Goal: Information Seeking & Learning: Learn about a topic

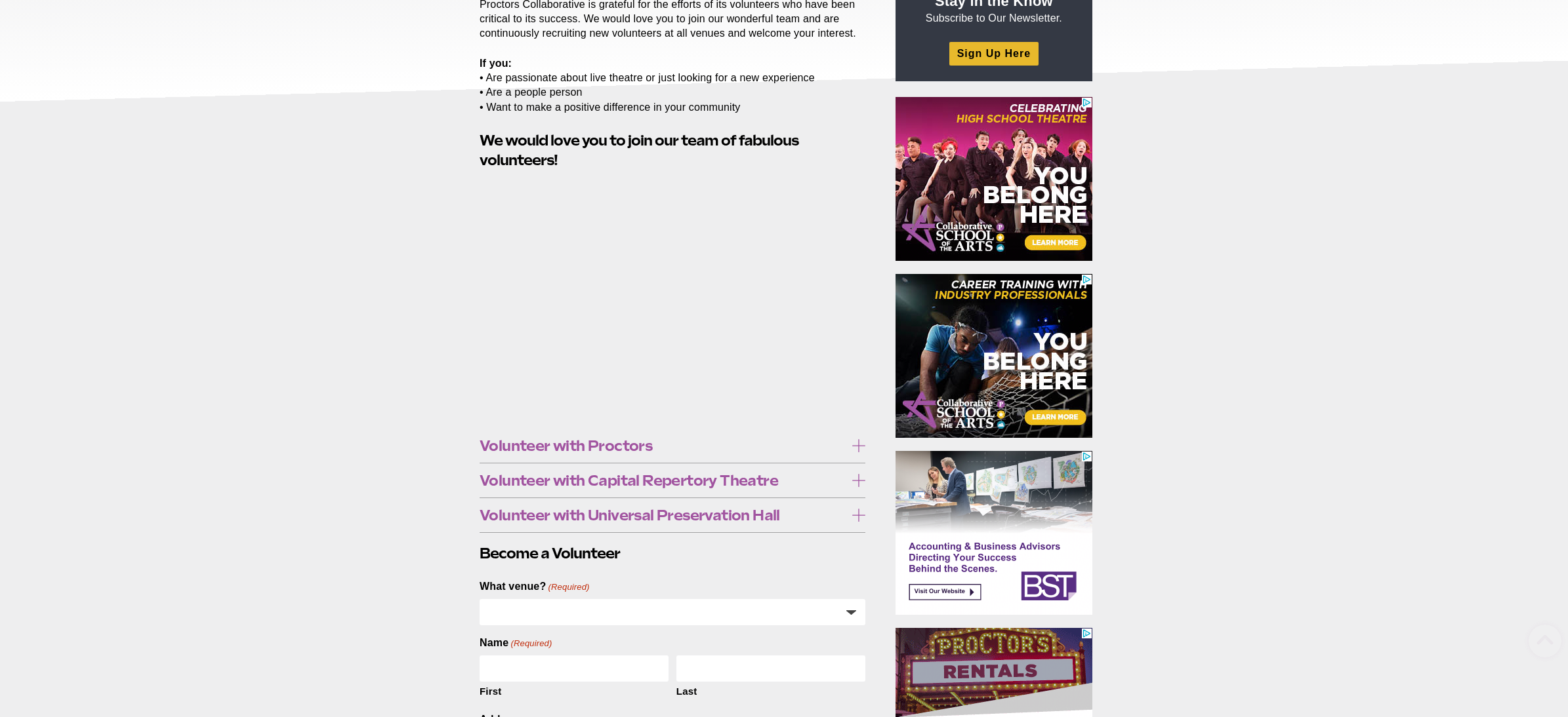
scroll to position [273, 0]
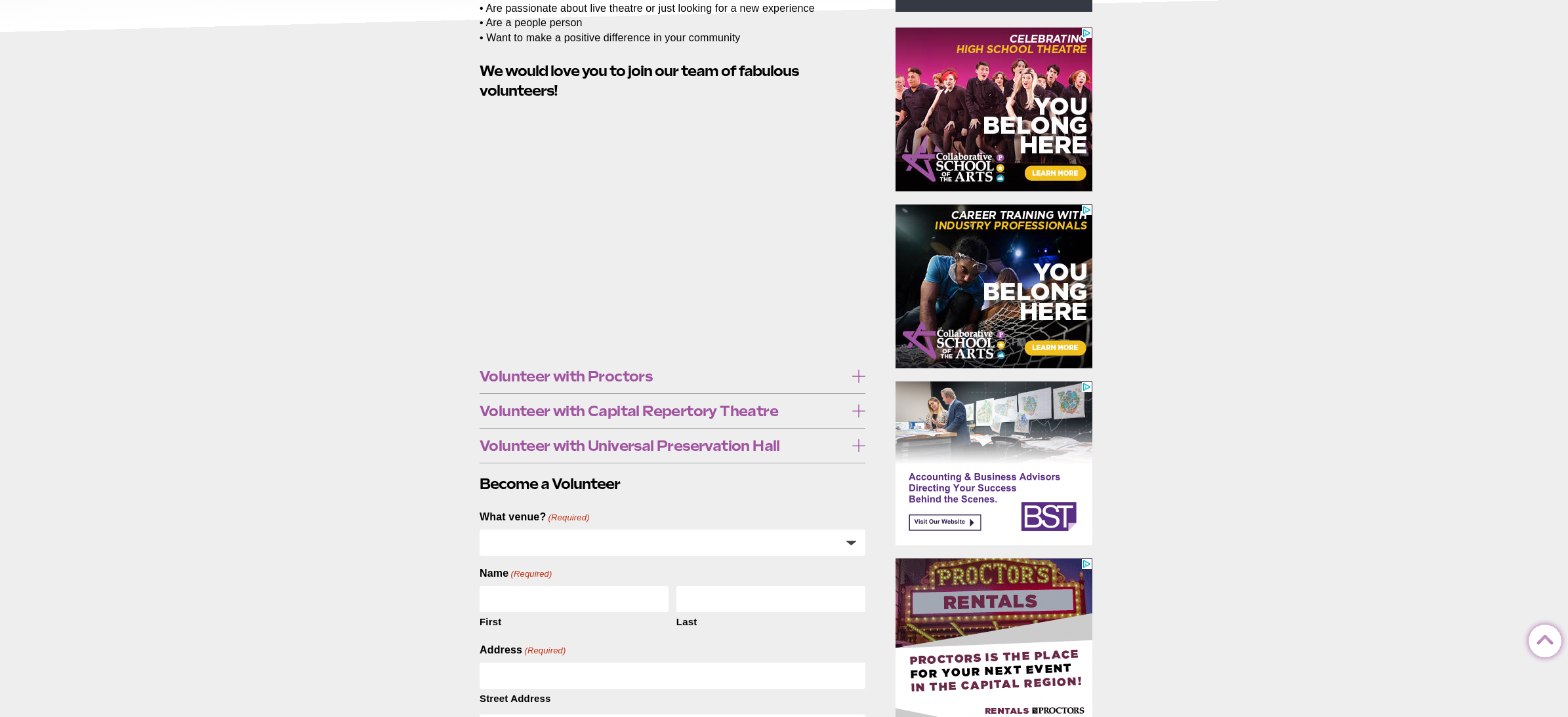
click at [621, 380] on span "Volunteer with Proctors" at bounding box center [662, 376] width 366 height 15
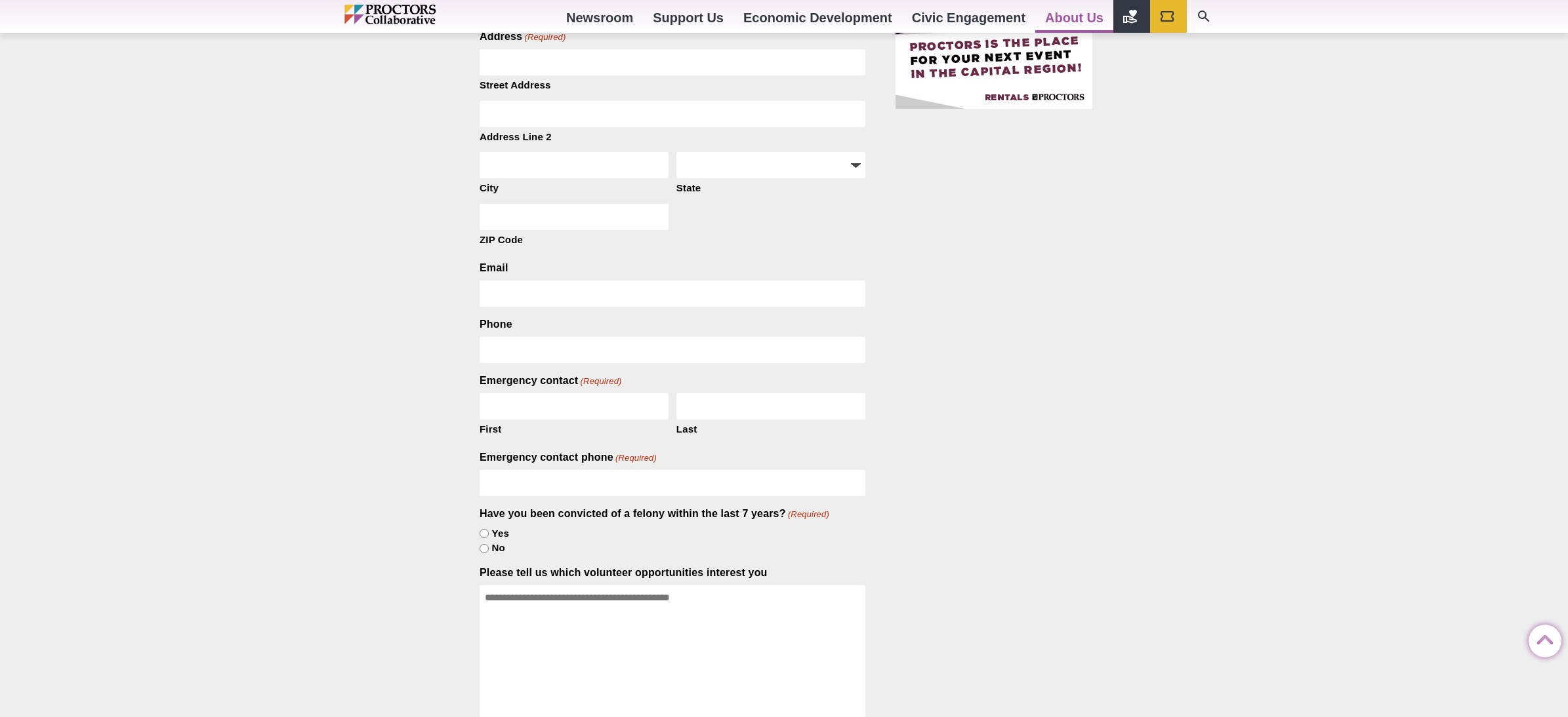
scroll to position [954, 0]
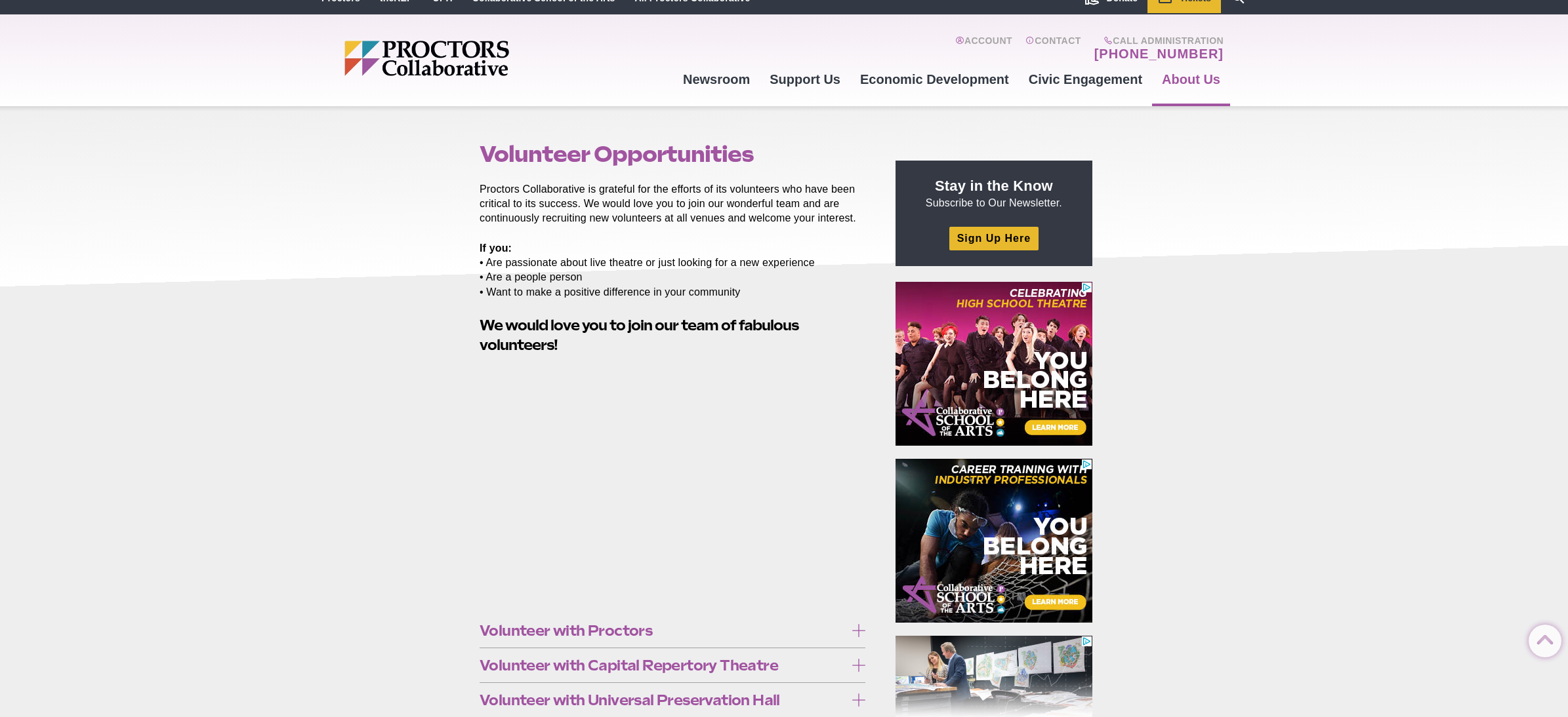
scroll to position [0, 0]
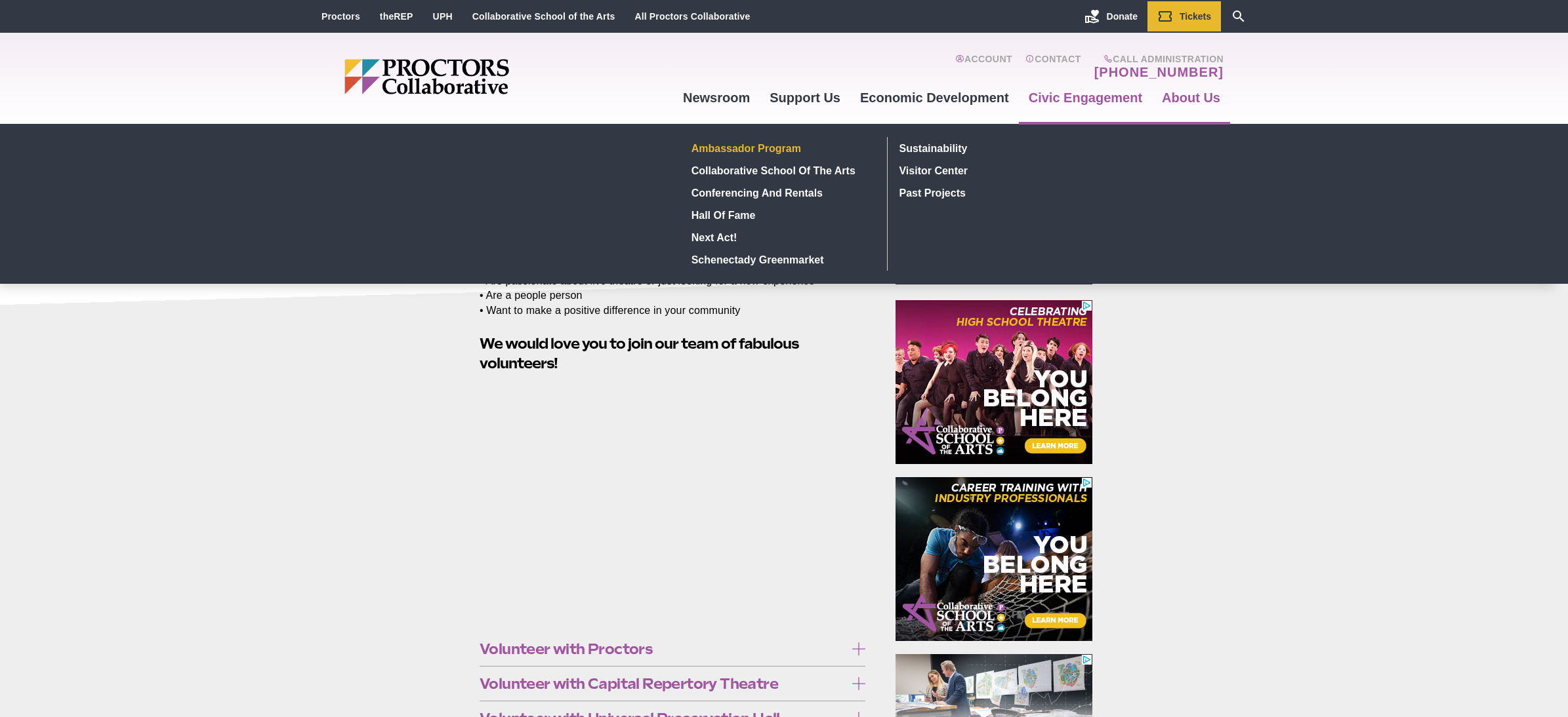
click at [757, 144] on link "Ambassador Program" at bounding box center [781, 148] width 191 height 23
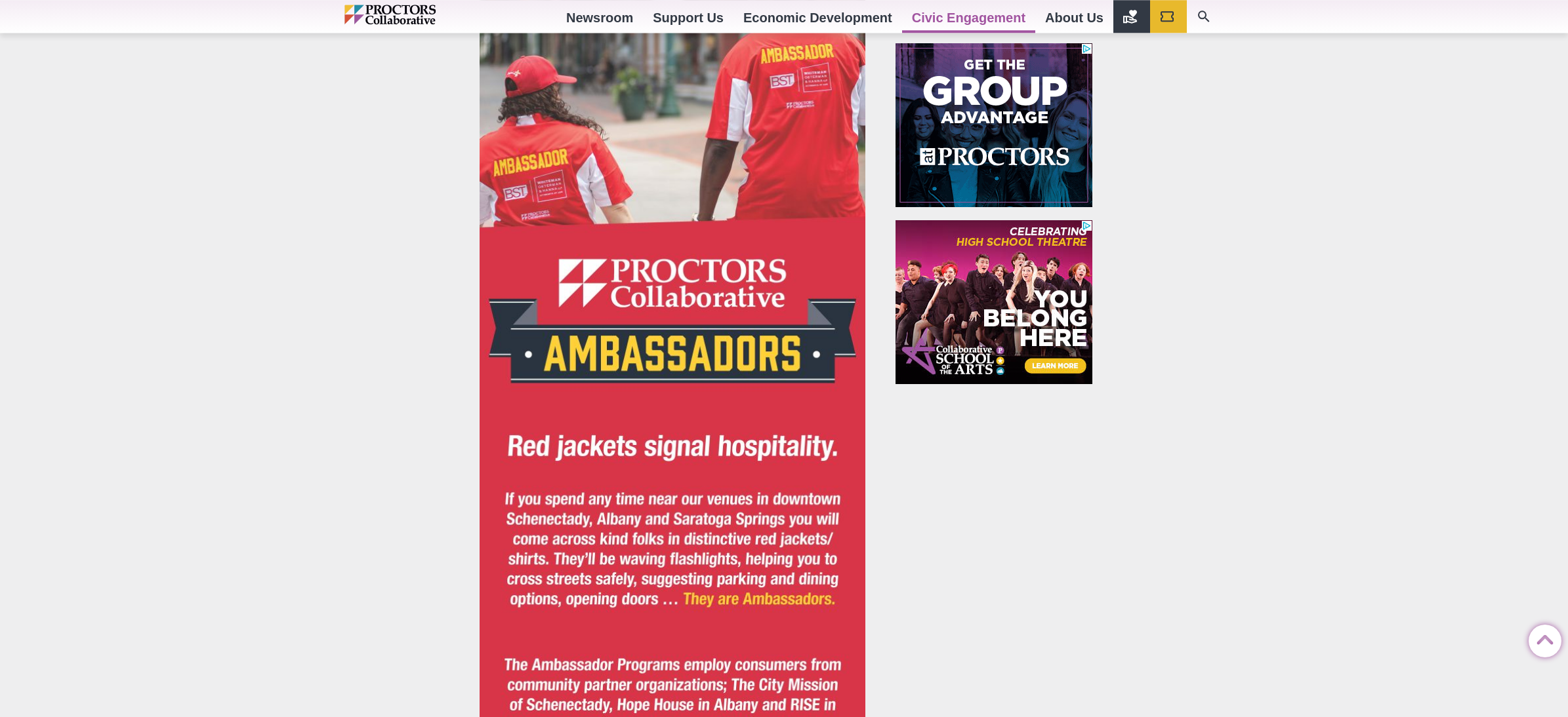
scroll to position [954, 0]
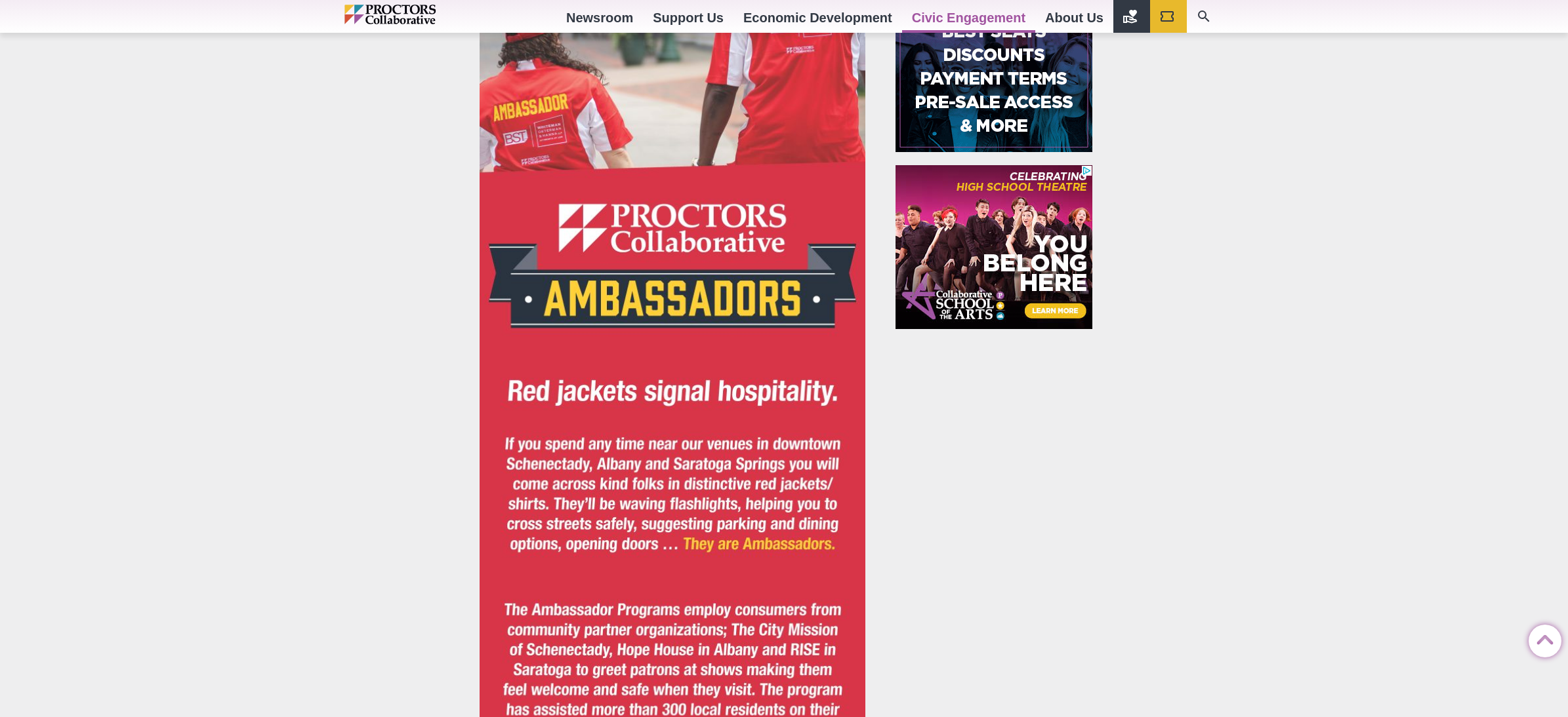
click at [591, 215] on img at bounding box center [672, 462] width 386 height 1687
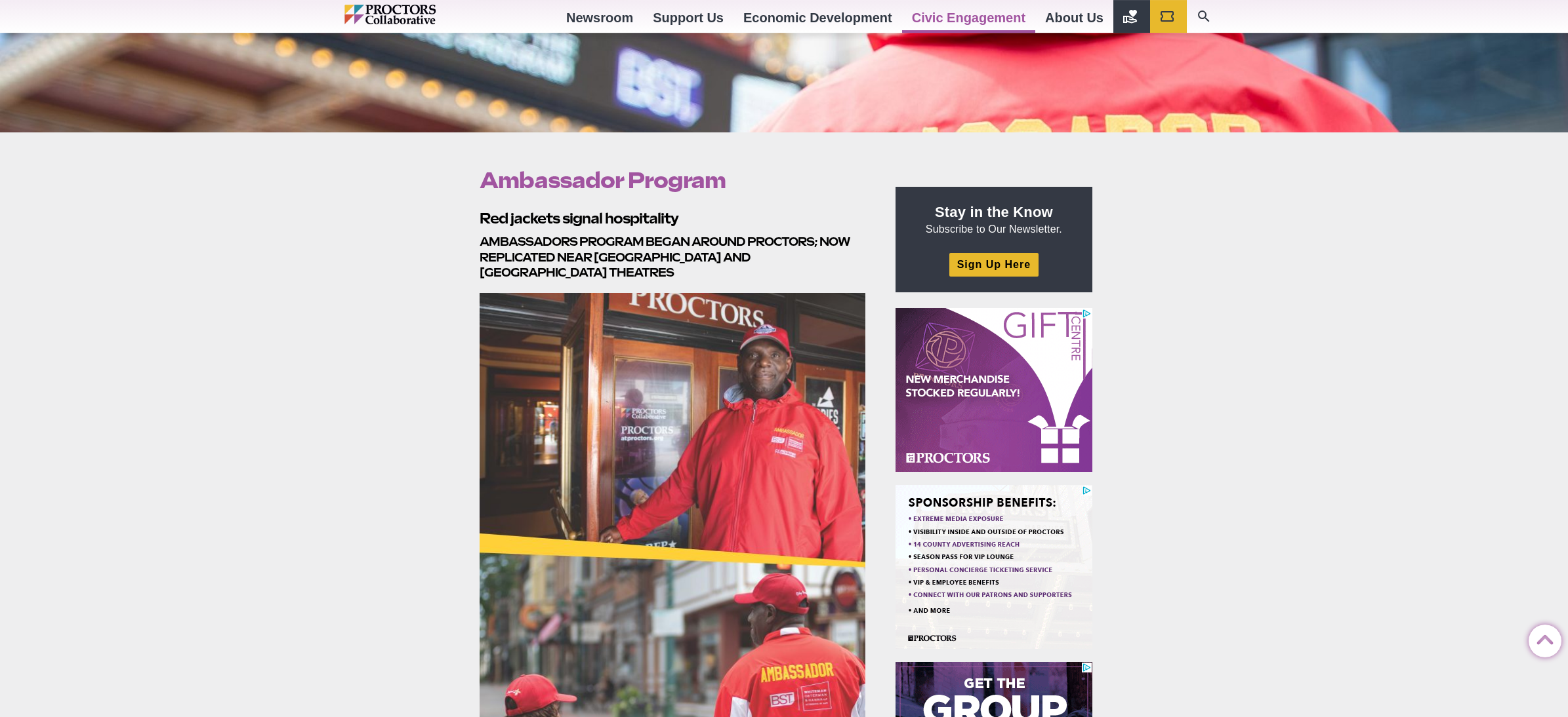
scroll to position [273, 0]
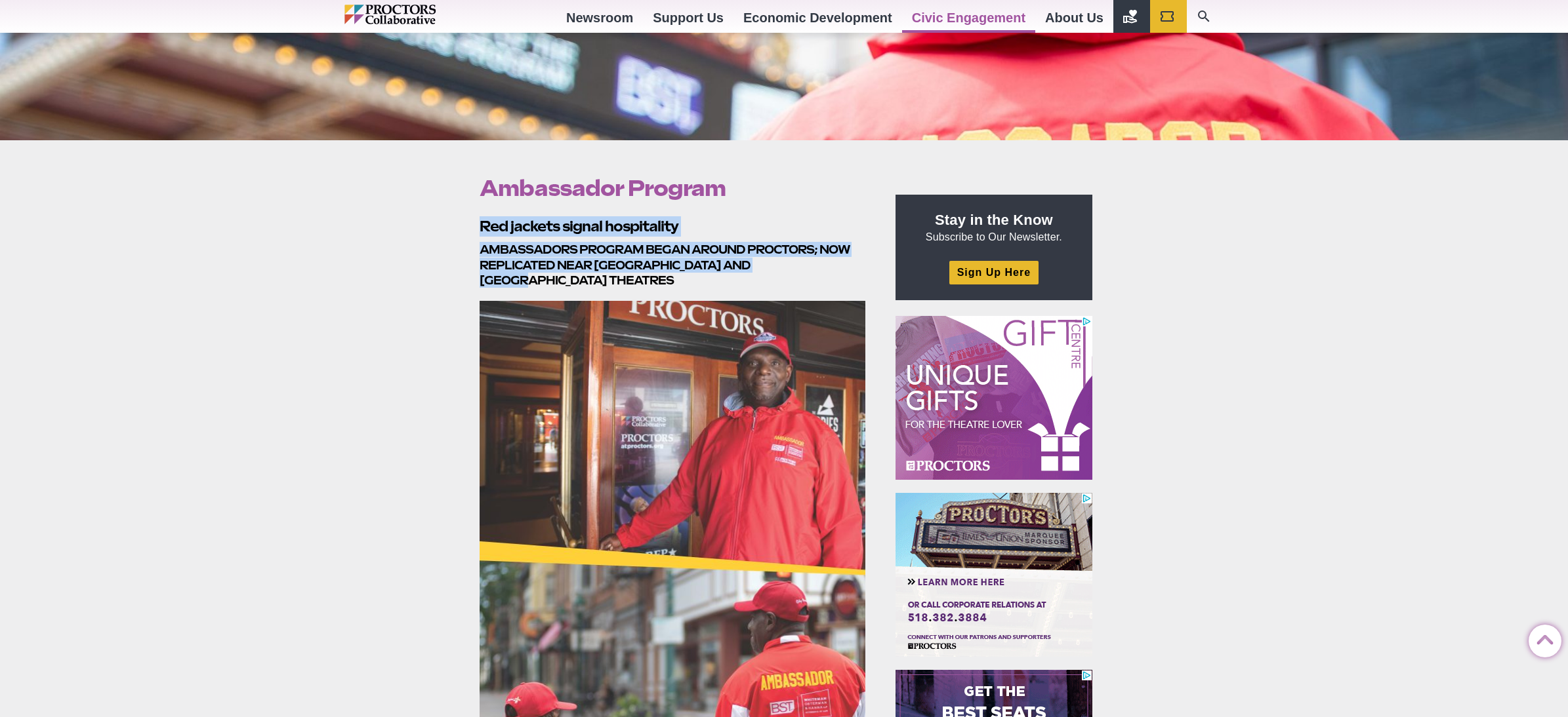
drag, startPoint x: 478, startPoint y: 226, endPoint x: 840, endPoint y: 273, distance: 365.0
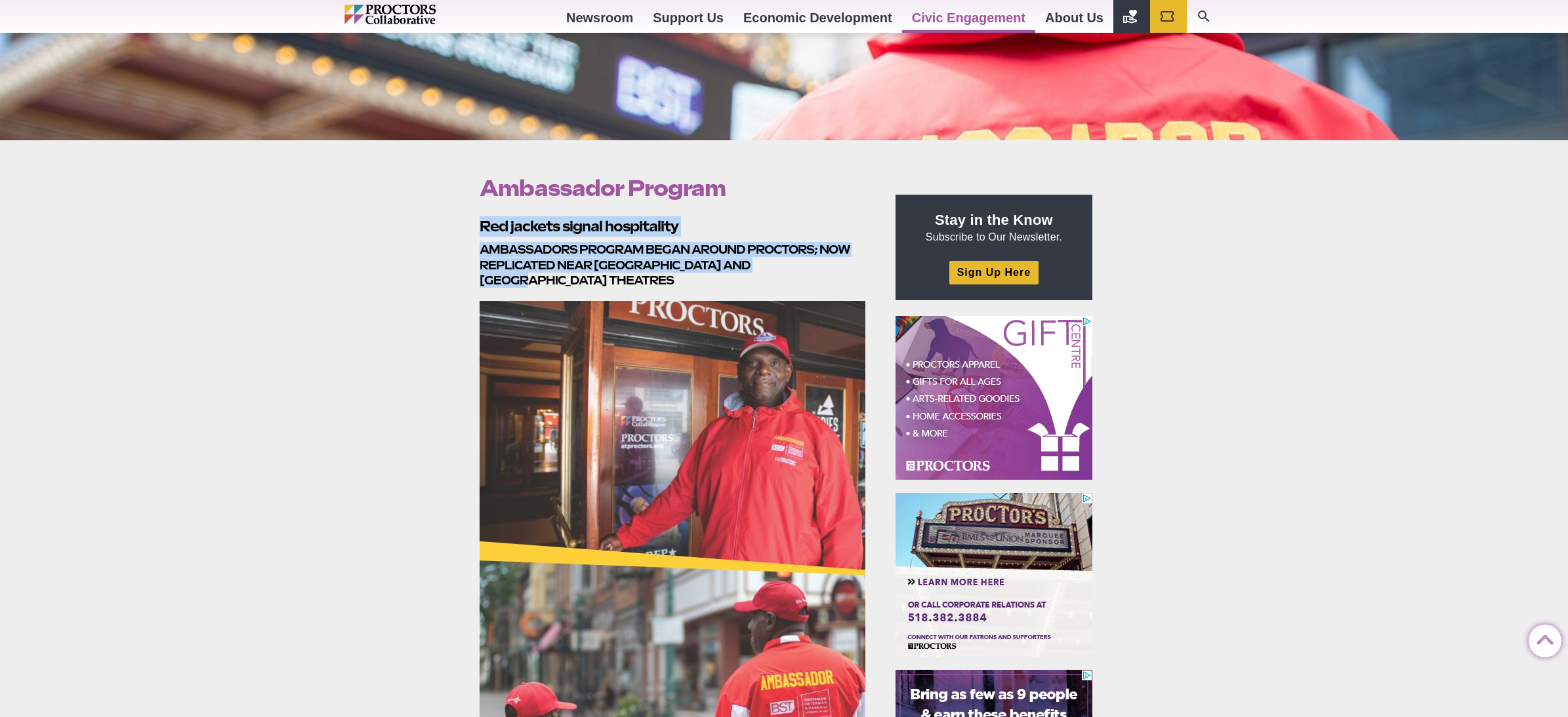
copy section "Red jackets signal hospitality Ambassadors program began around Proctors; now r…"
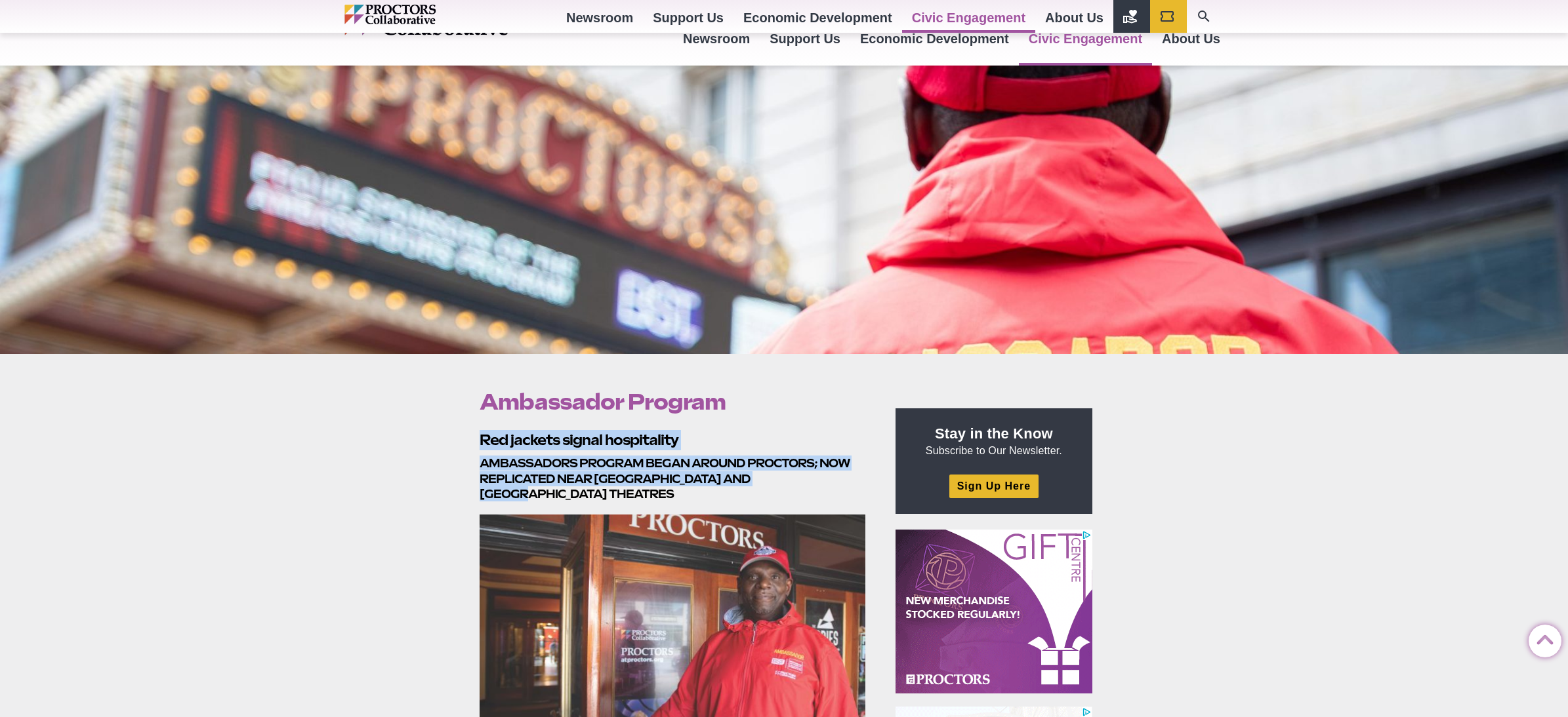
scroll to position [0, 0]
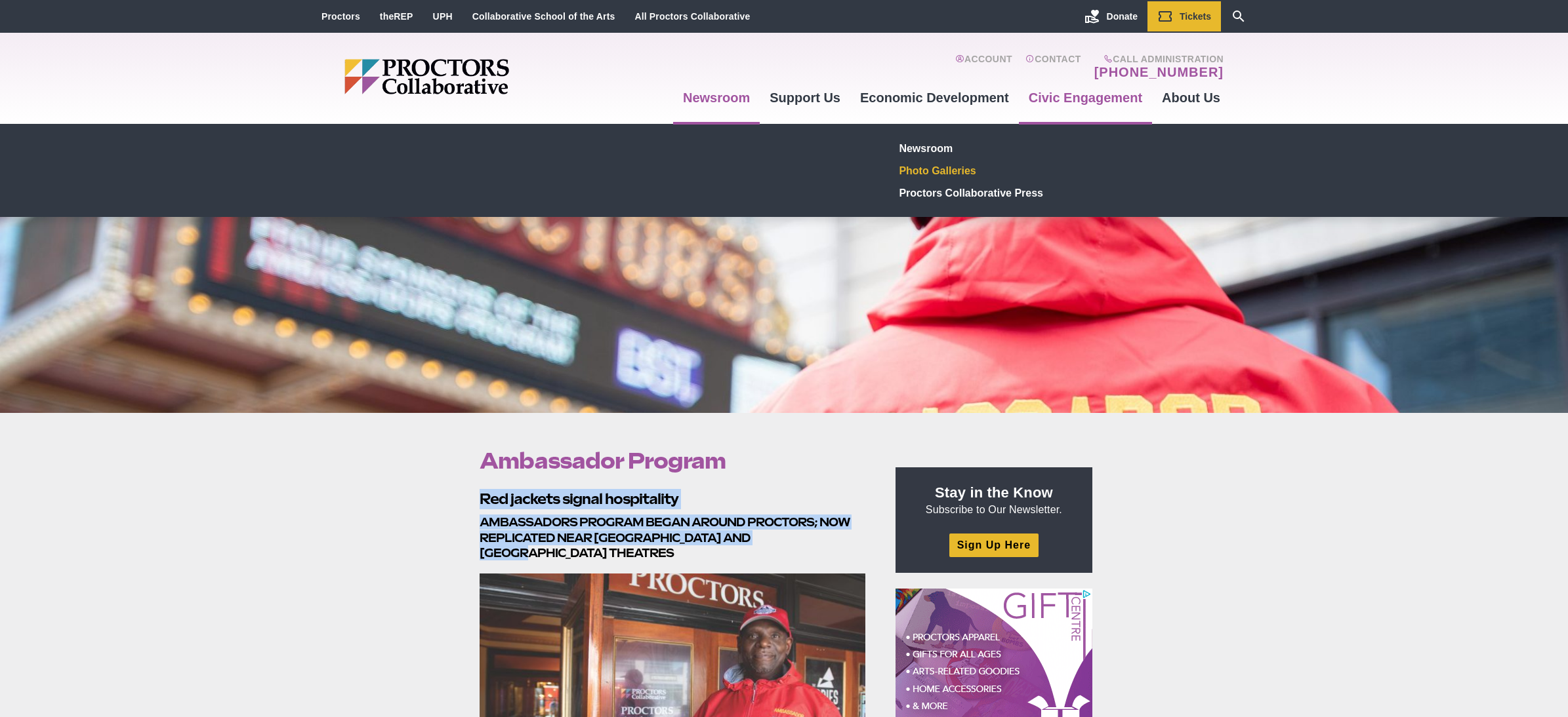
click at [932, 161] on link "Photo Galleries" at bounding box center [990, 170] width 191 height 23
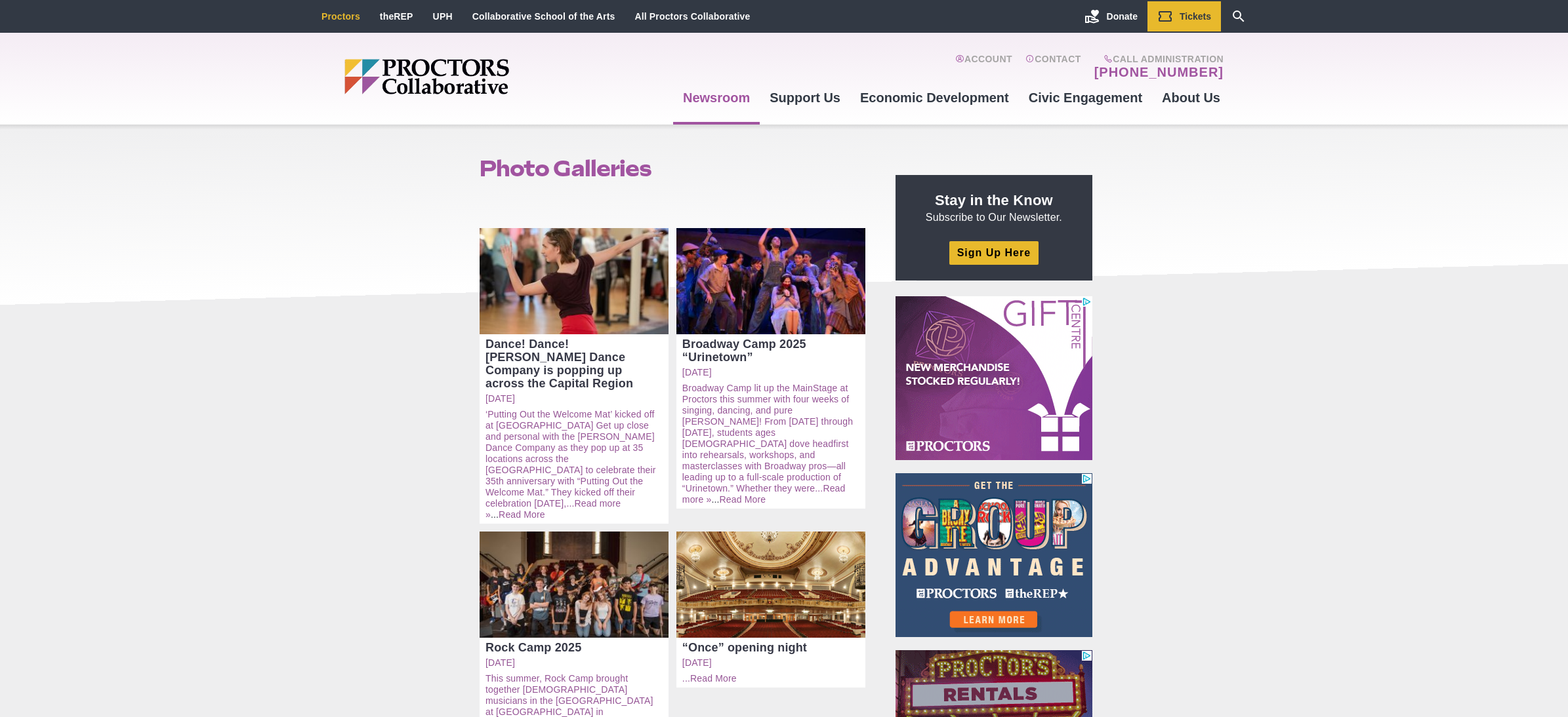
click at [346, 19] on link "Proctors" at bounding box center [341, 16] width 39 height 10
click at [337, 18] on link "Proctors" at bounding box center [341, 16] width 39 height 10
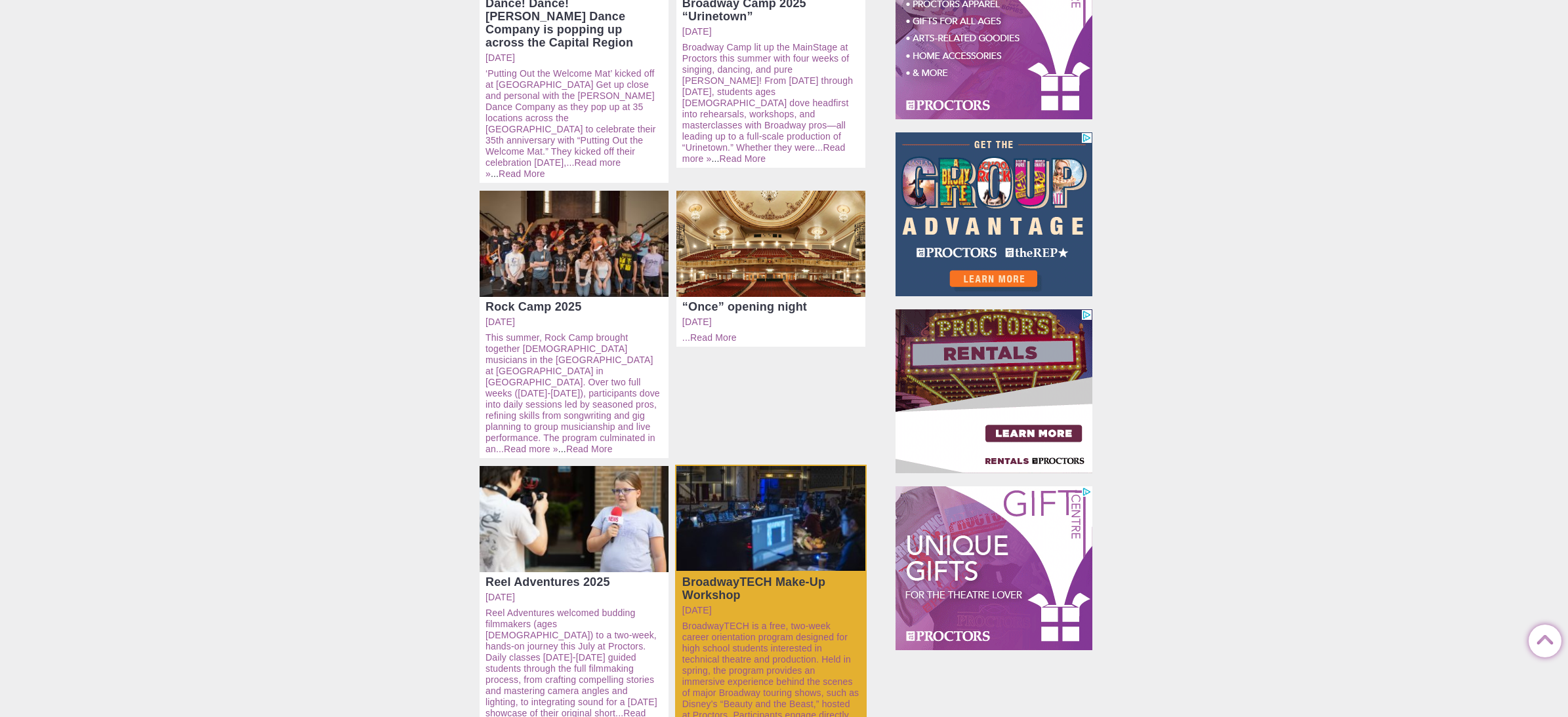
scroll to position [750, 0]
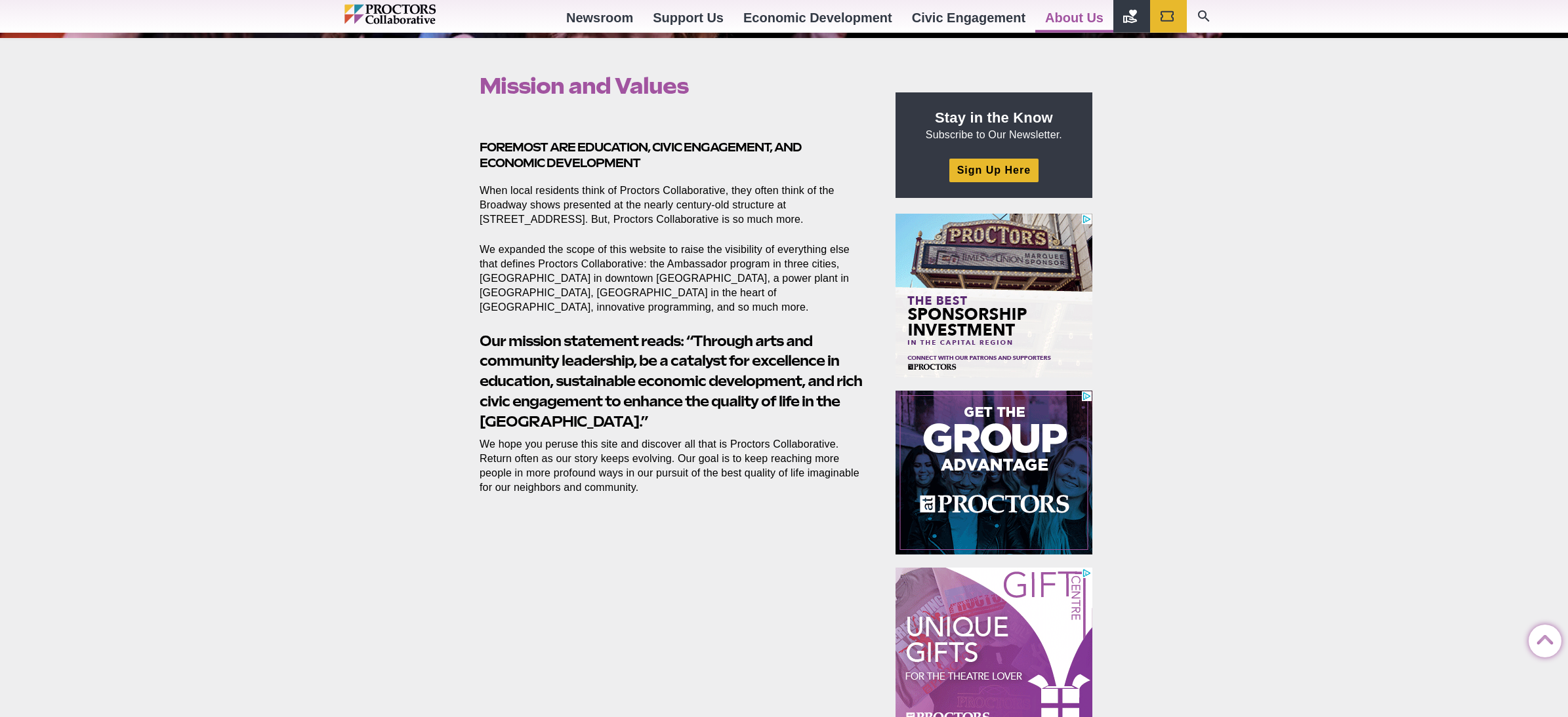
scroll to position [409, 0]
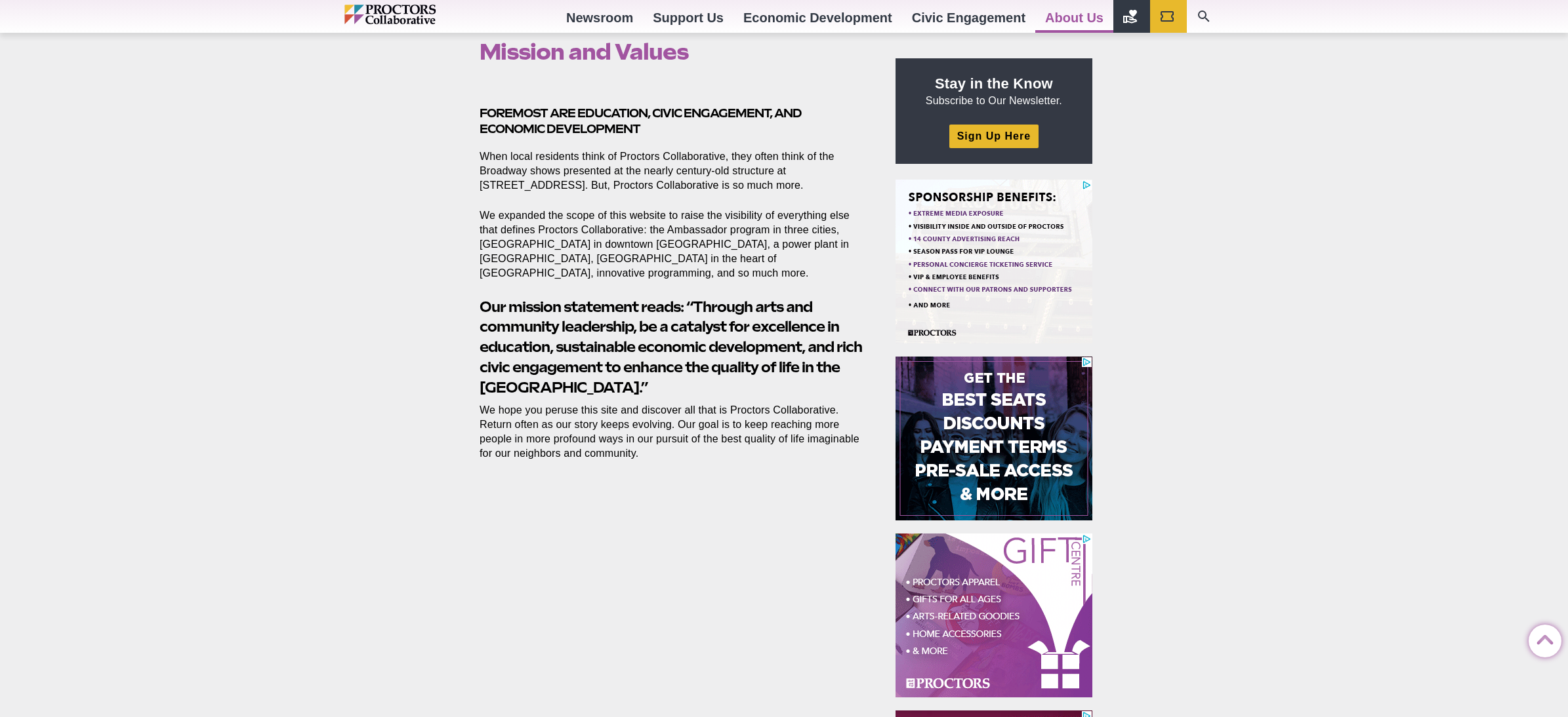
drag, startPoint x: 649, startPoint y: 390, endPoint x: 479, endPoint y: 302, distance: 191.4
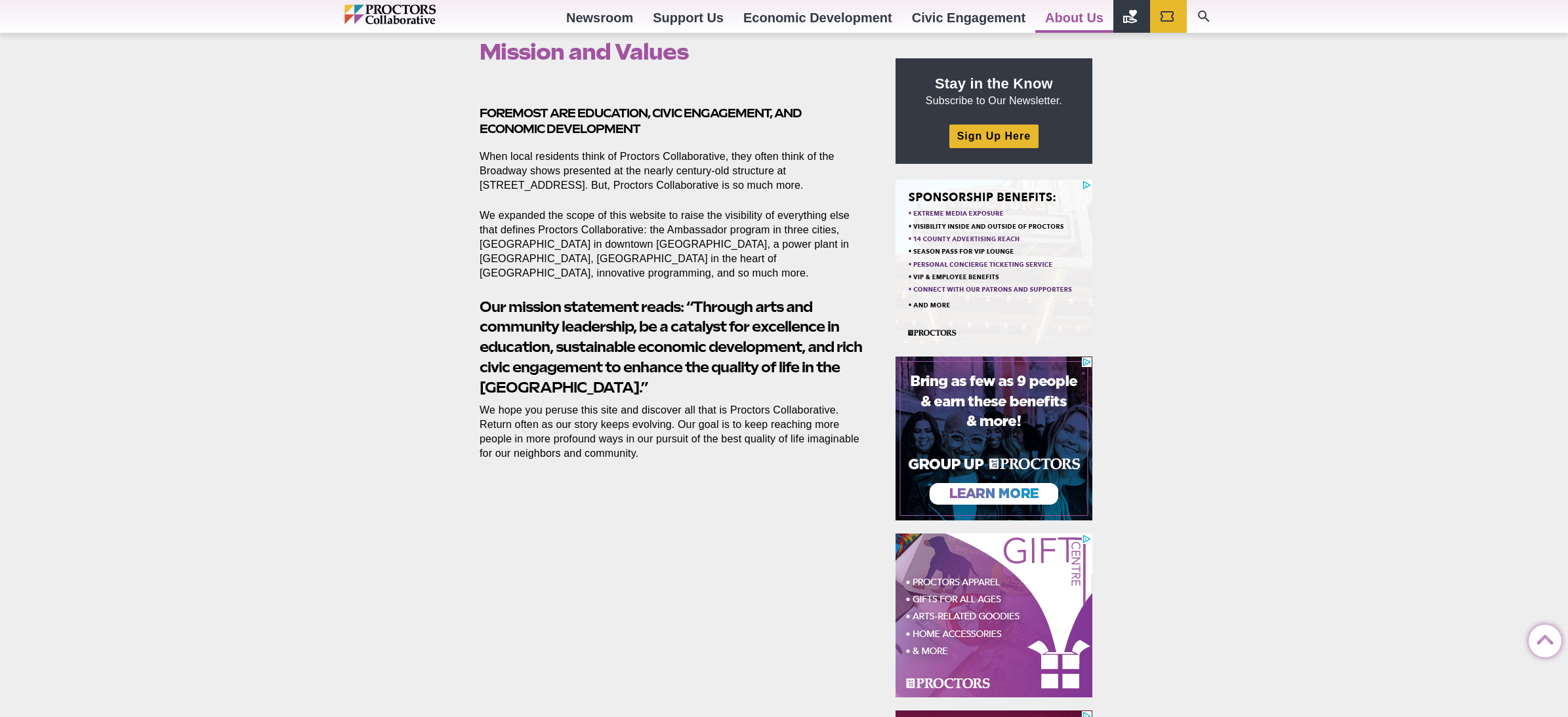
click at [479, 302] on section "Foremost are education, civic engagement, and economic development When local r…" at bounding box center [675, 278] width 412 height 397
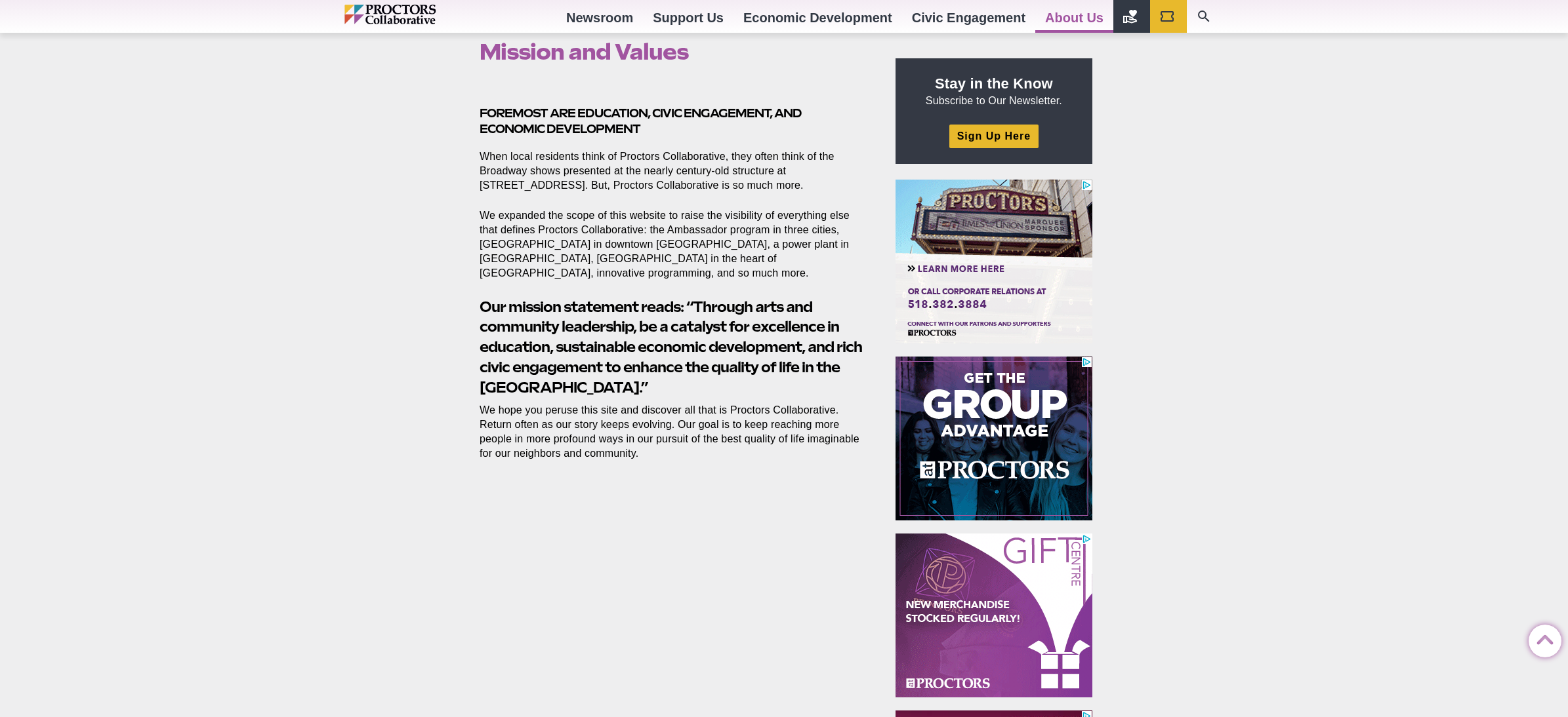
click at [618, 323] on h2 "Our mission statement reads: “Through arts and community leadership, be a catal…" at bounding box center [672, 348] width 386 height 101
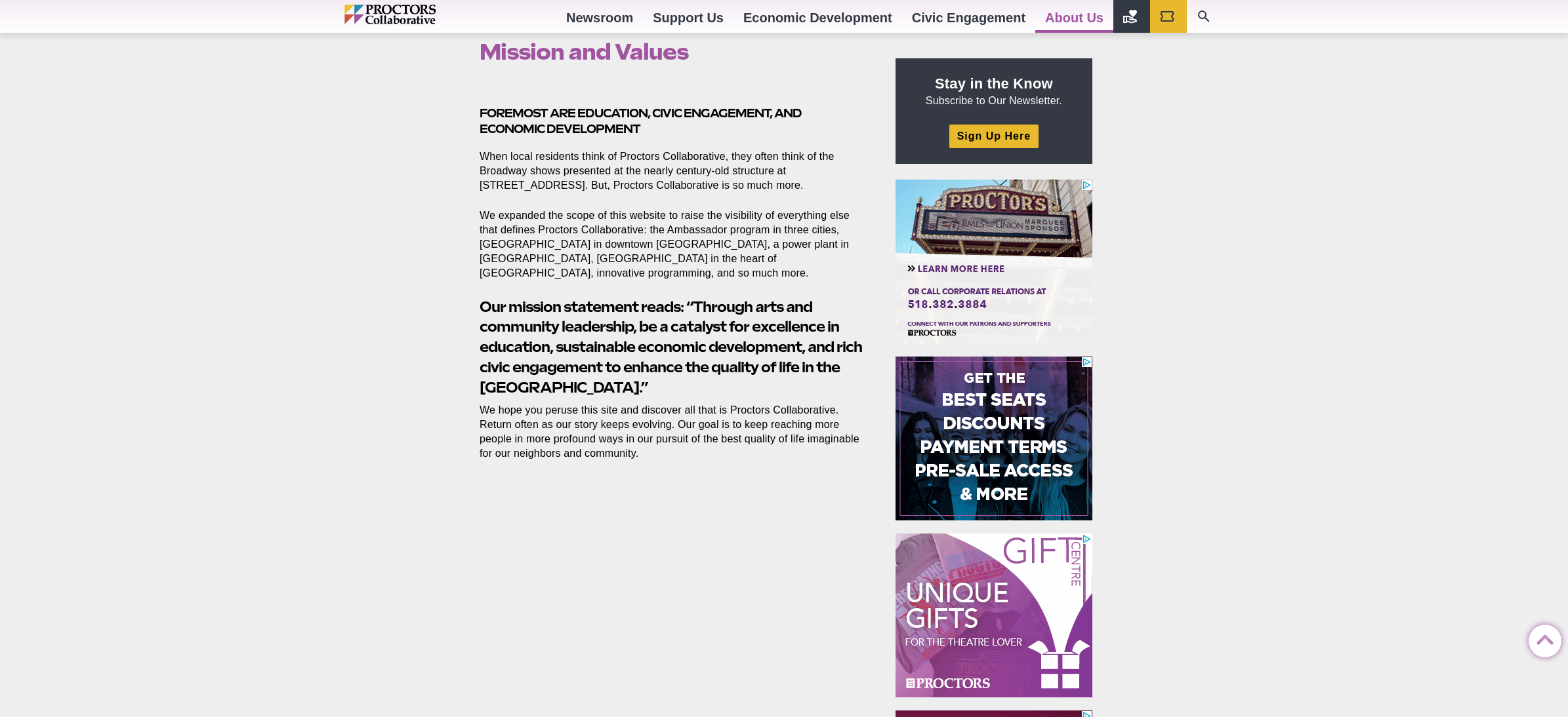
drag, startPoint x: 686, startPoint y: 304, endPoint x: 721, endPoint y: 382, distance: 85.5
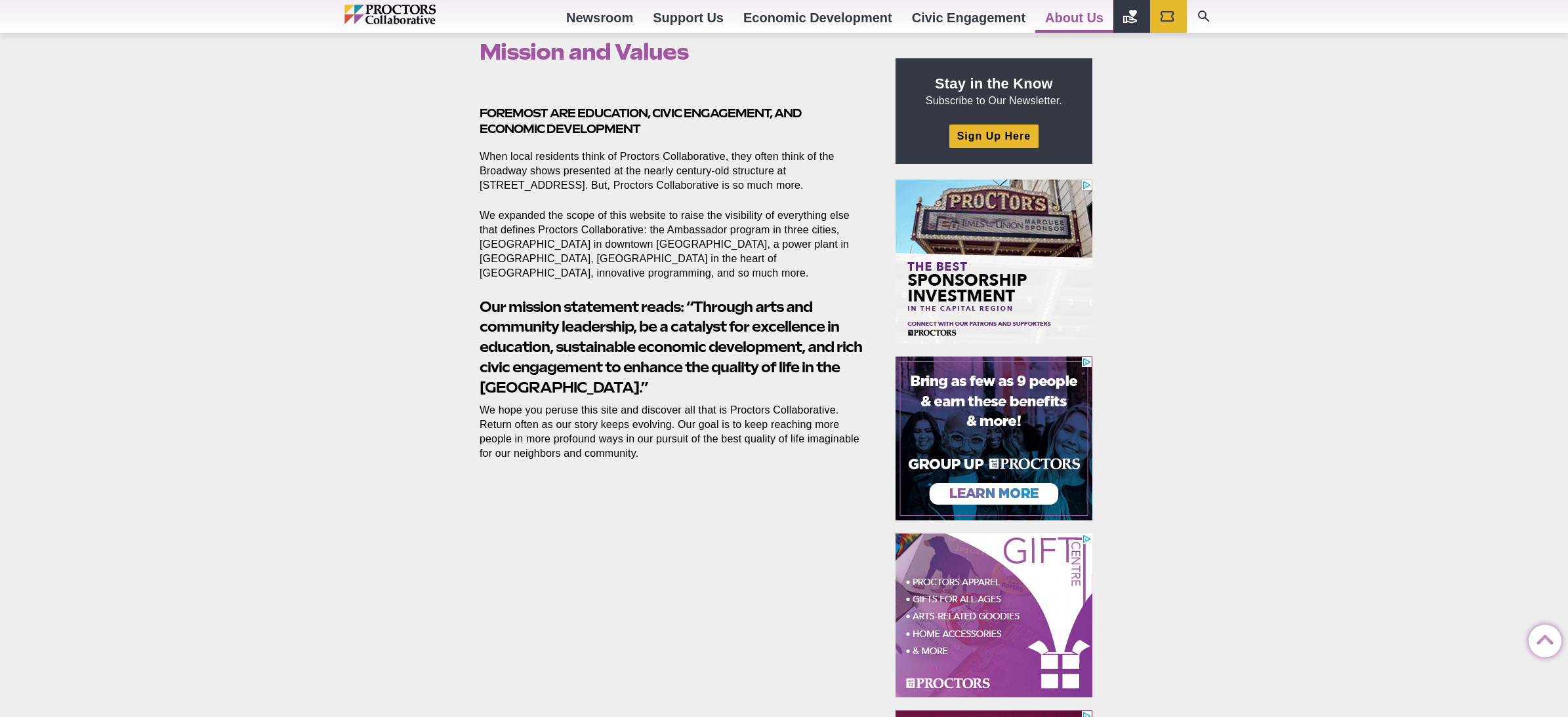
click at [721, 382] on h2 "Our mission statement reads: “Through arts and community leadership, be a catal…" at bounding box center [672, 348] width 386 height 101
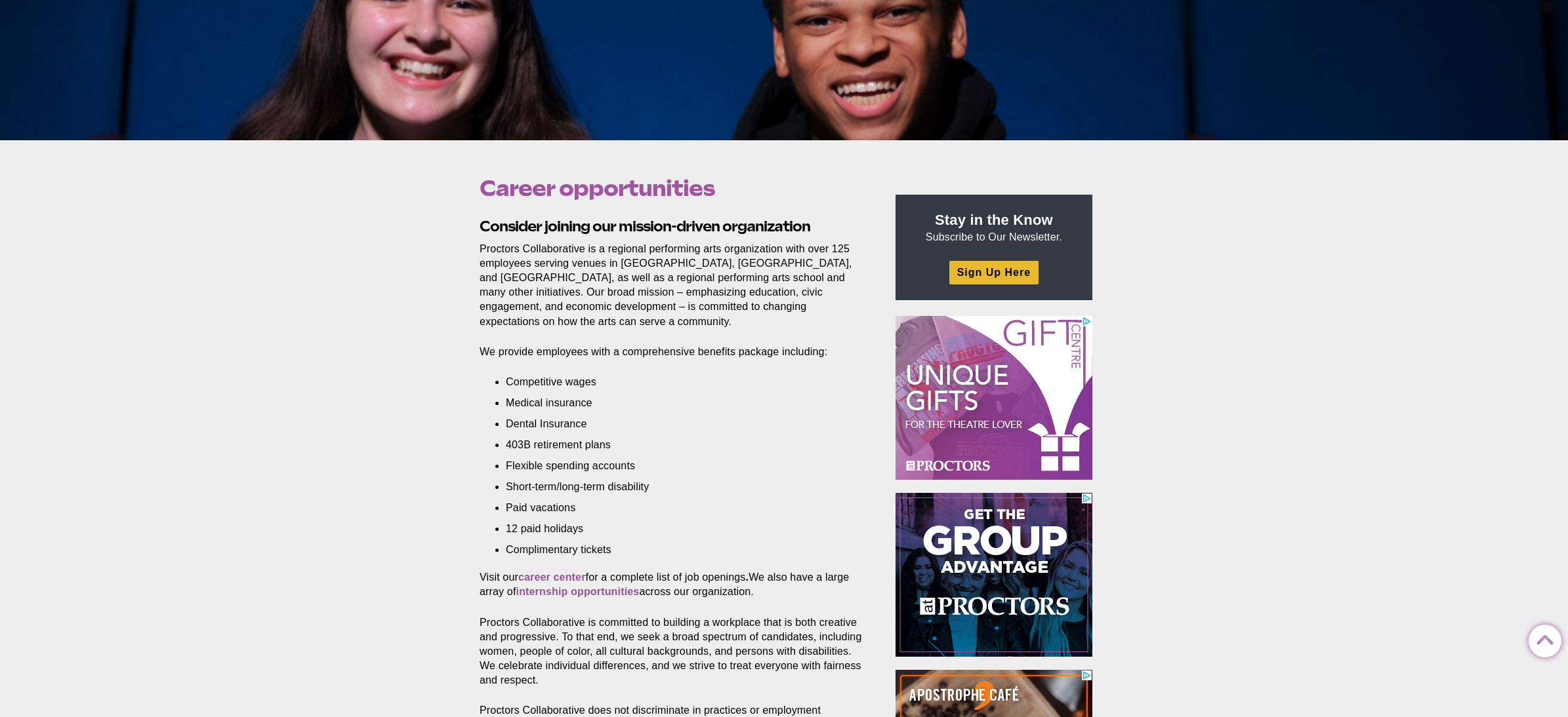
scroll to position [545, 0]
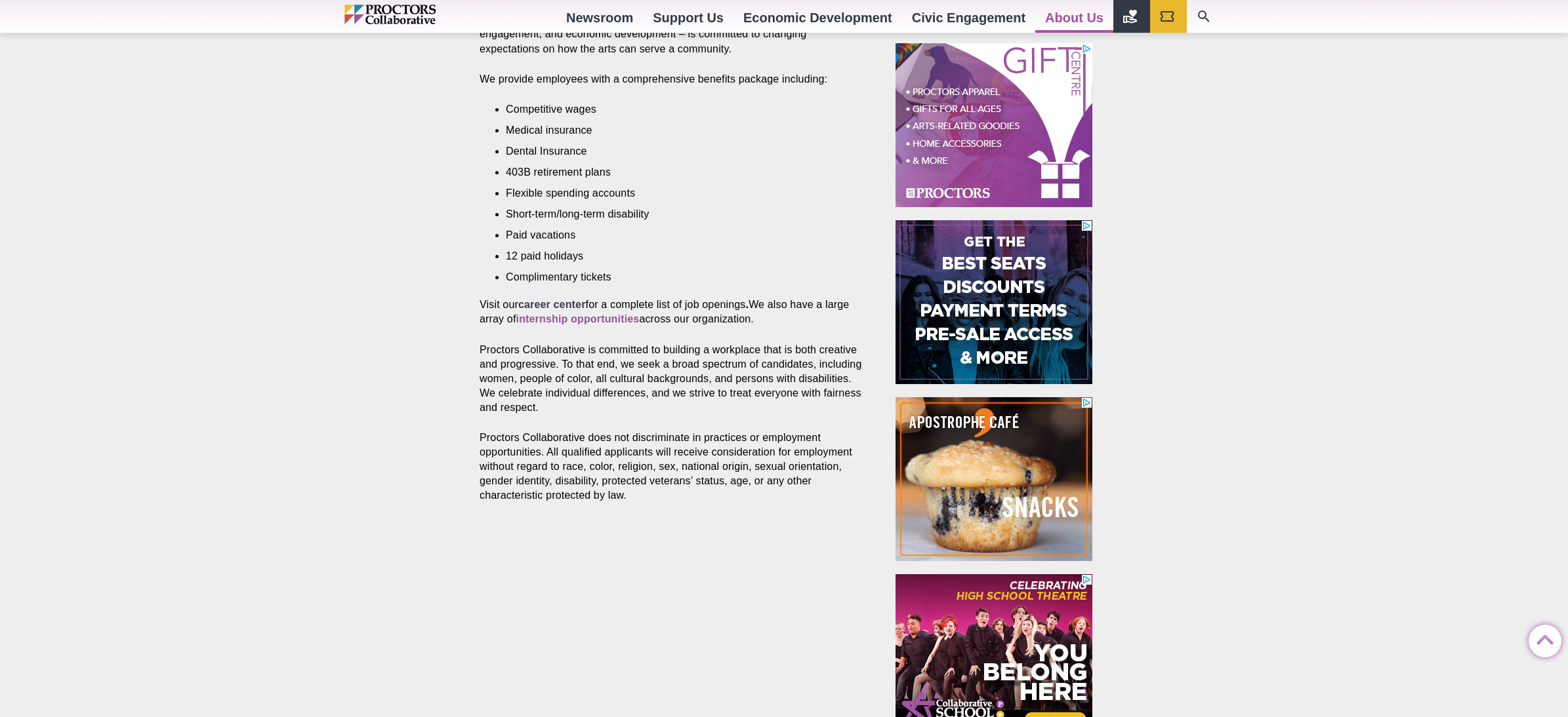
click at [549, 299] on strong "career center" at bounding box center [552, 304] width 68 height 11
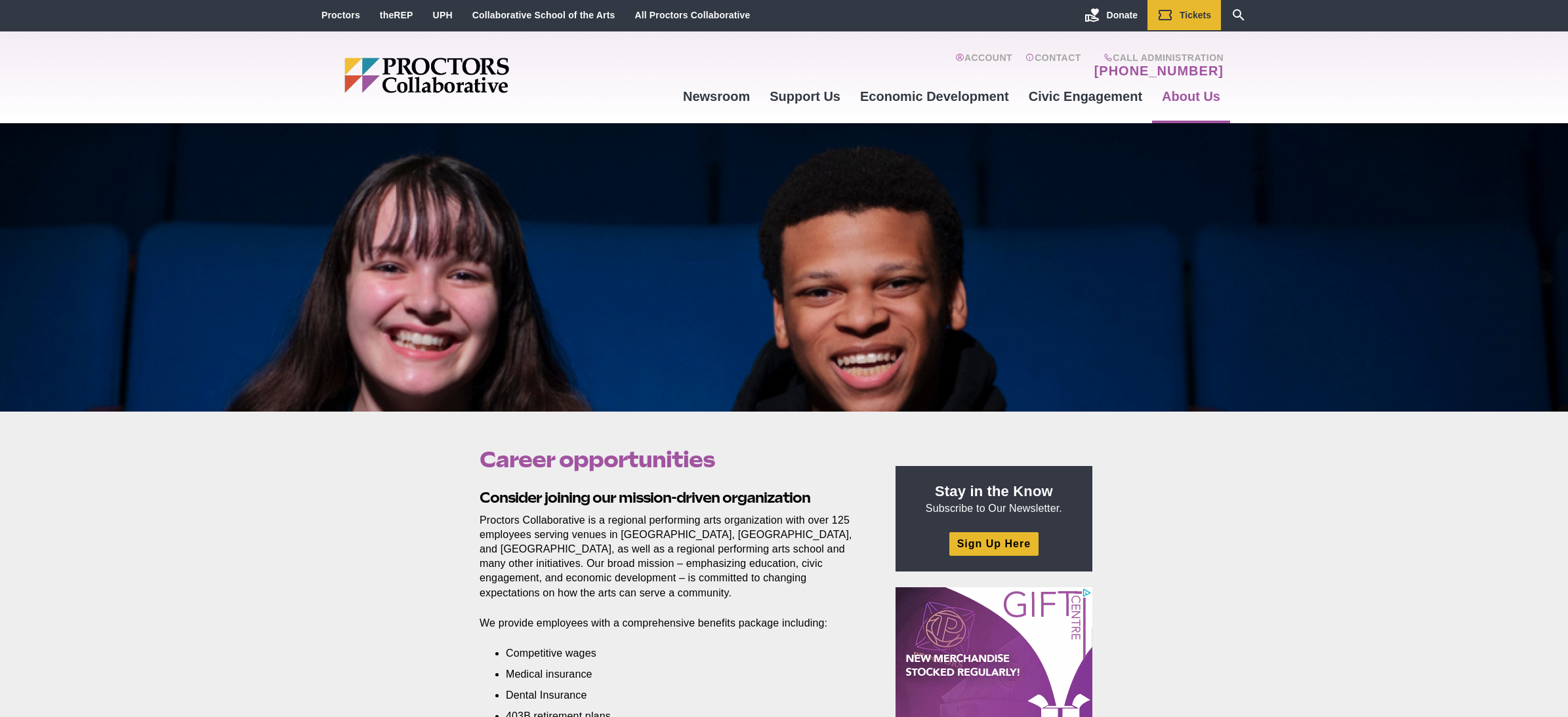
scroll to position [0, 0]
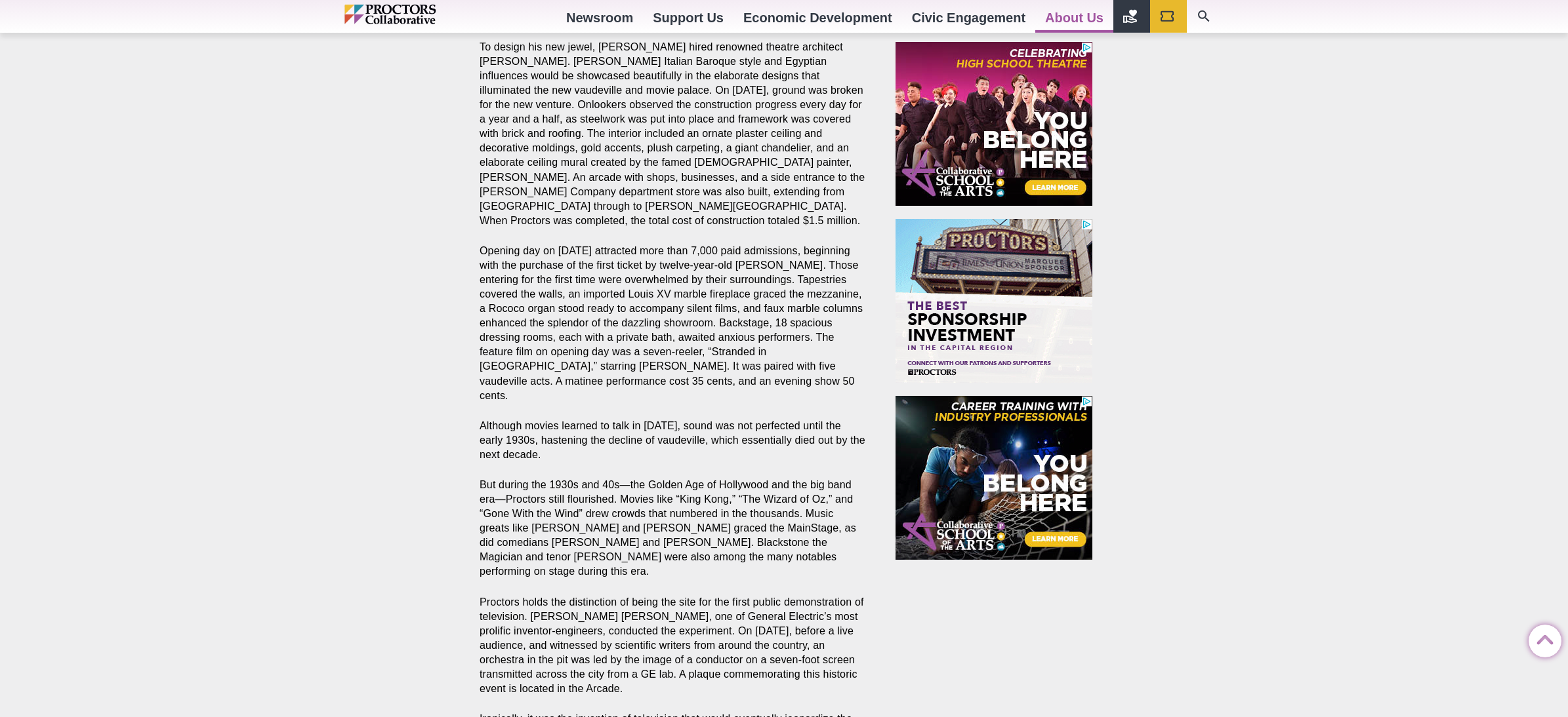
scroll to position [750, 0]
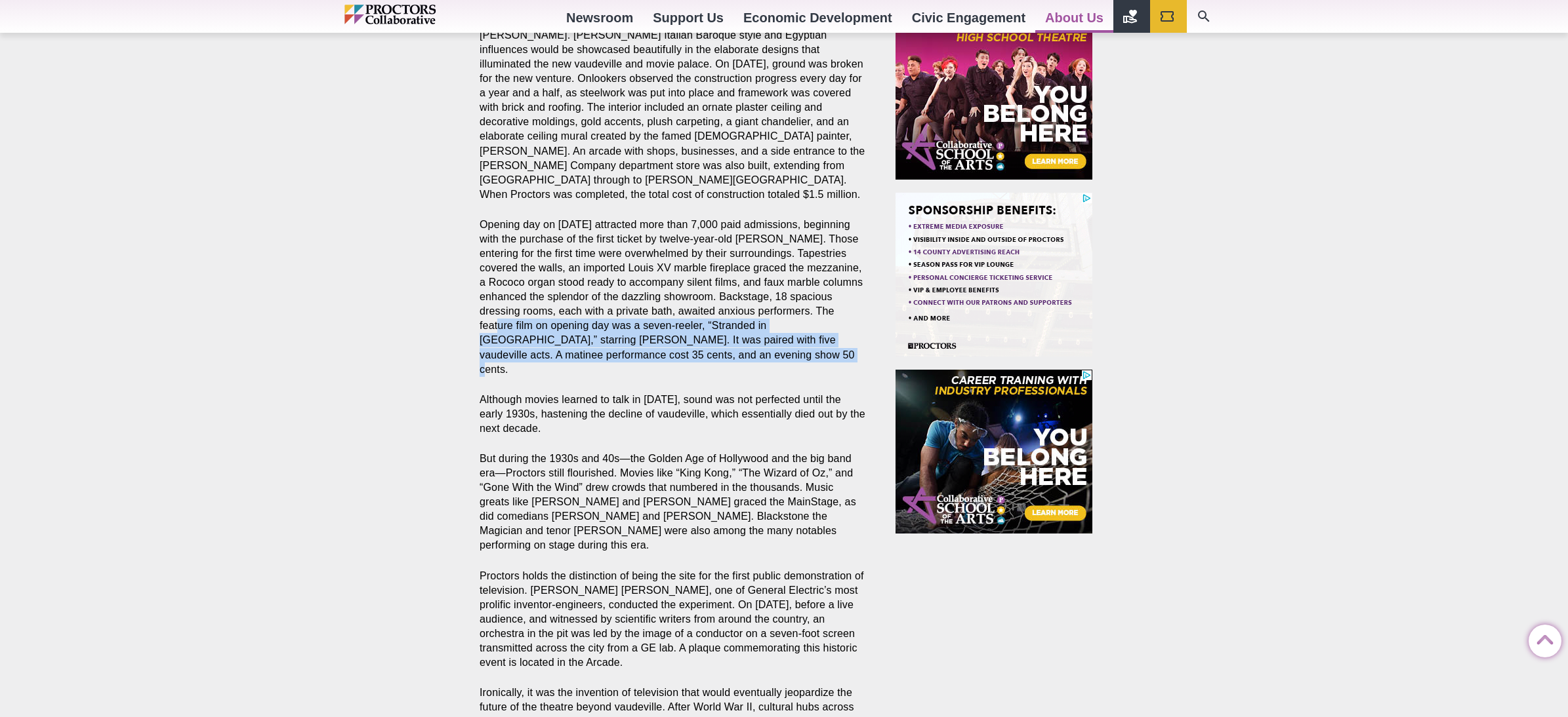
drag, startPoint x: 503, startPoint y: 286, endPoint x: 762, endPoint y: 315, distance: 260.6
click at [762, 315] on p "Opening day on [DATE] attracted more than 7,000 paid admissions, beginning with…" at bounding box center [672, 297] width 386 height 159
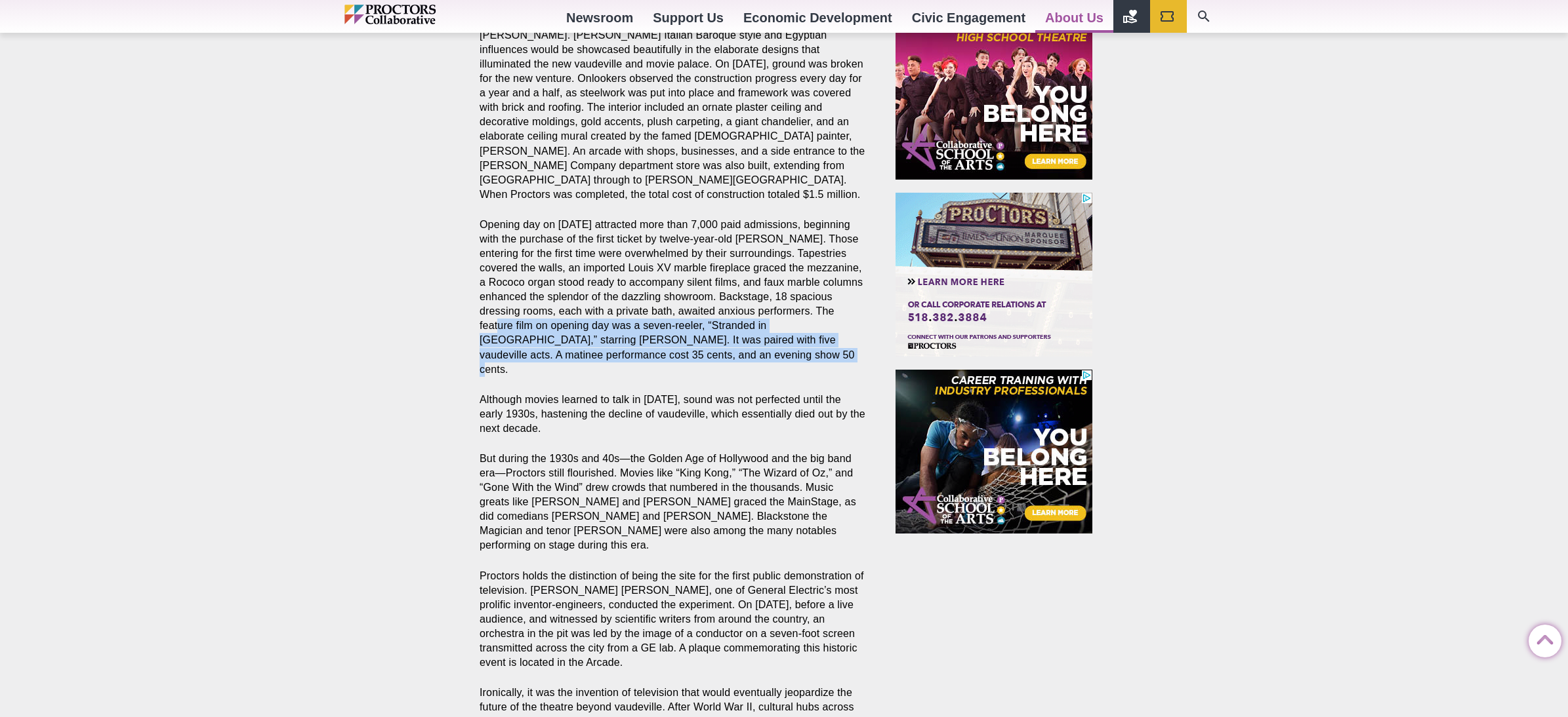
copy p "The feature film on opening day was a seven-reeler, “Stranded in [GEOGRAPHIC_DA…"
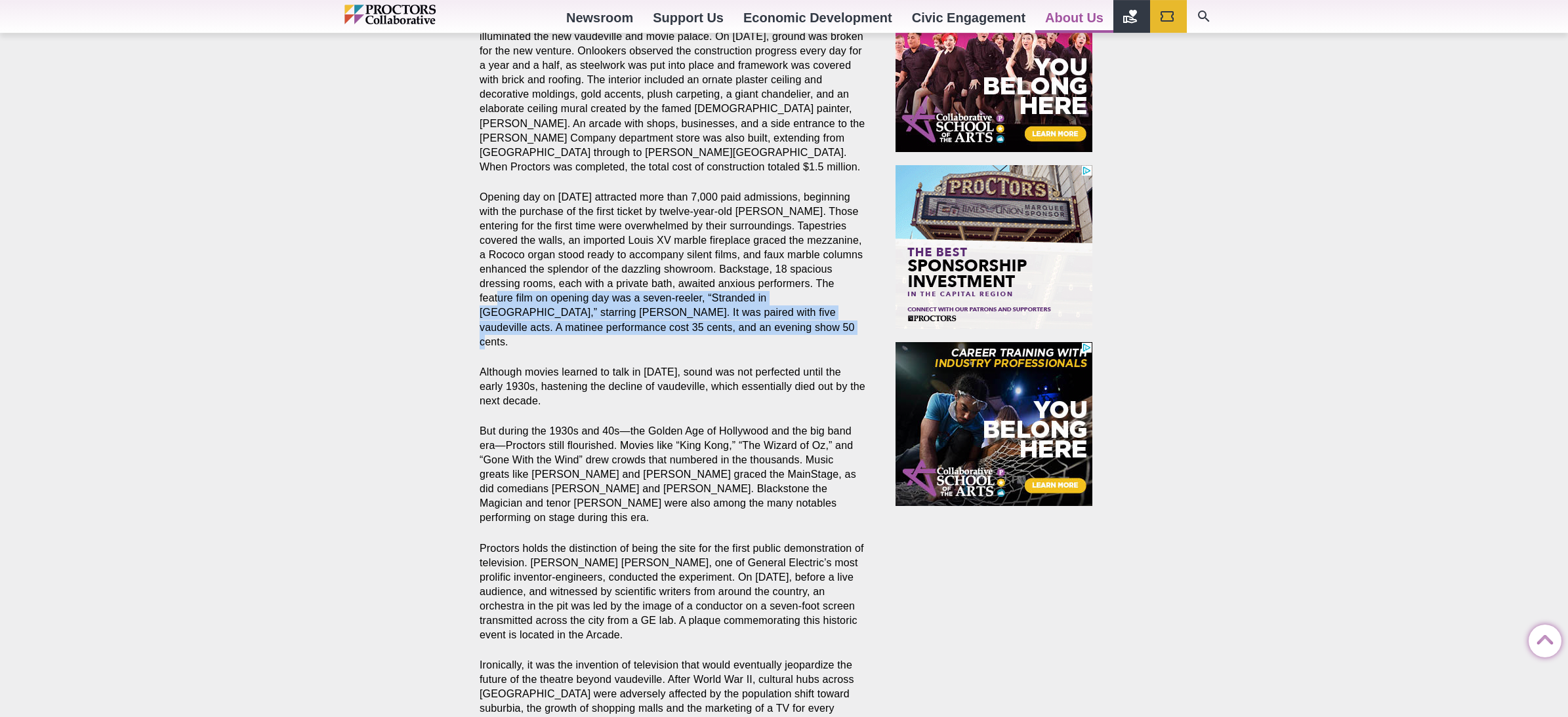
scroll to position [818, 0]
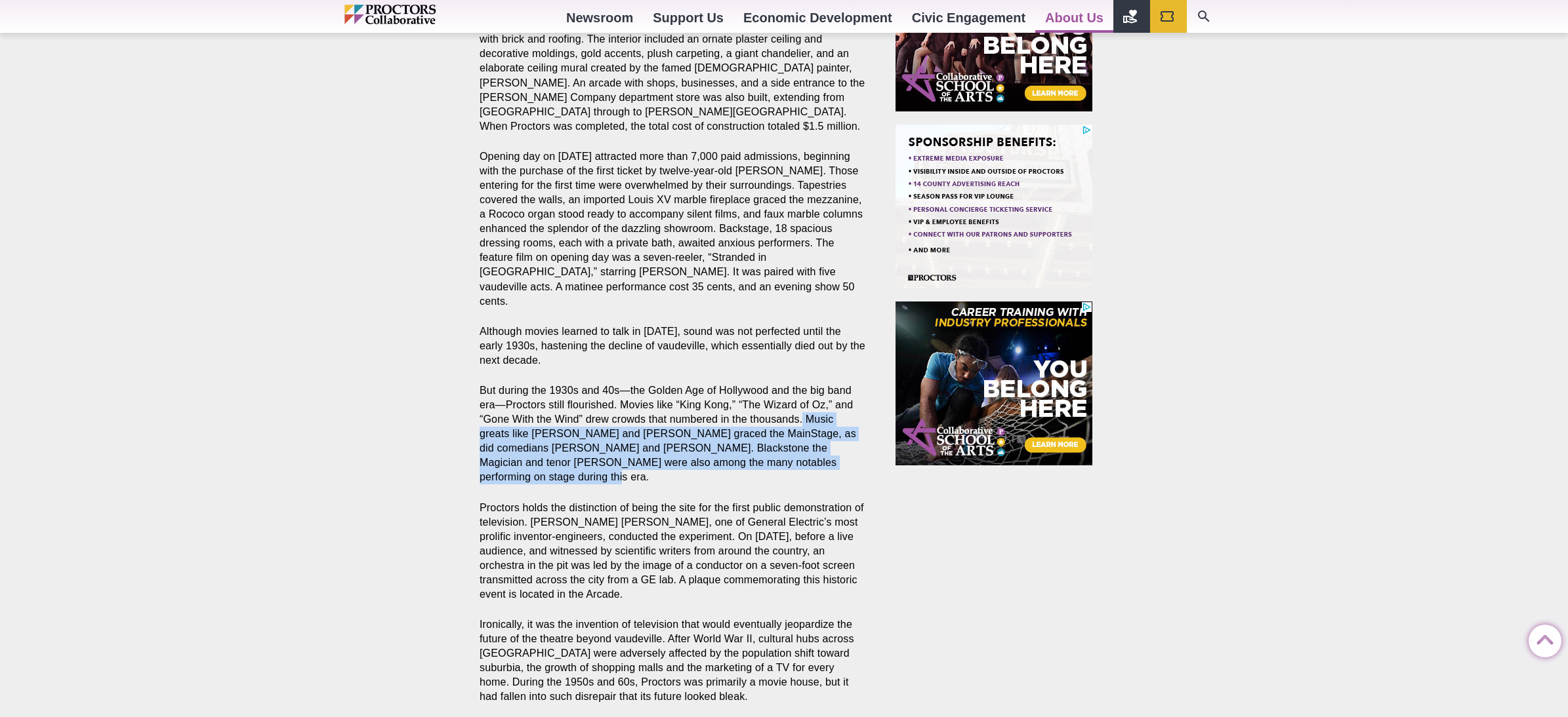
drag, startPoint x: 802, startPoint y: 365, endPoint x: 846, endPoint y: 419, distance: 69.7
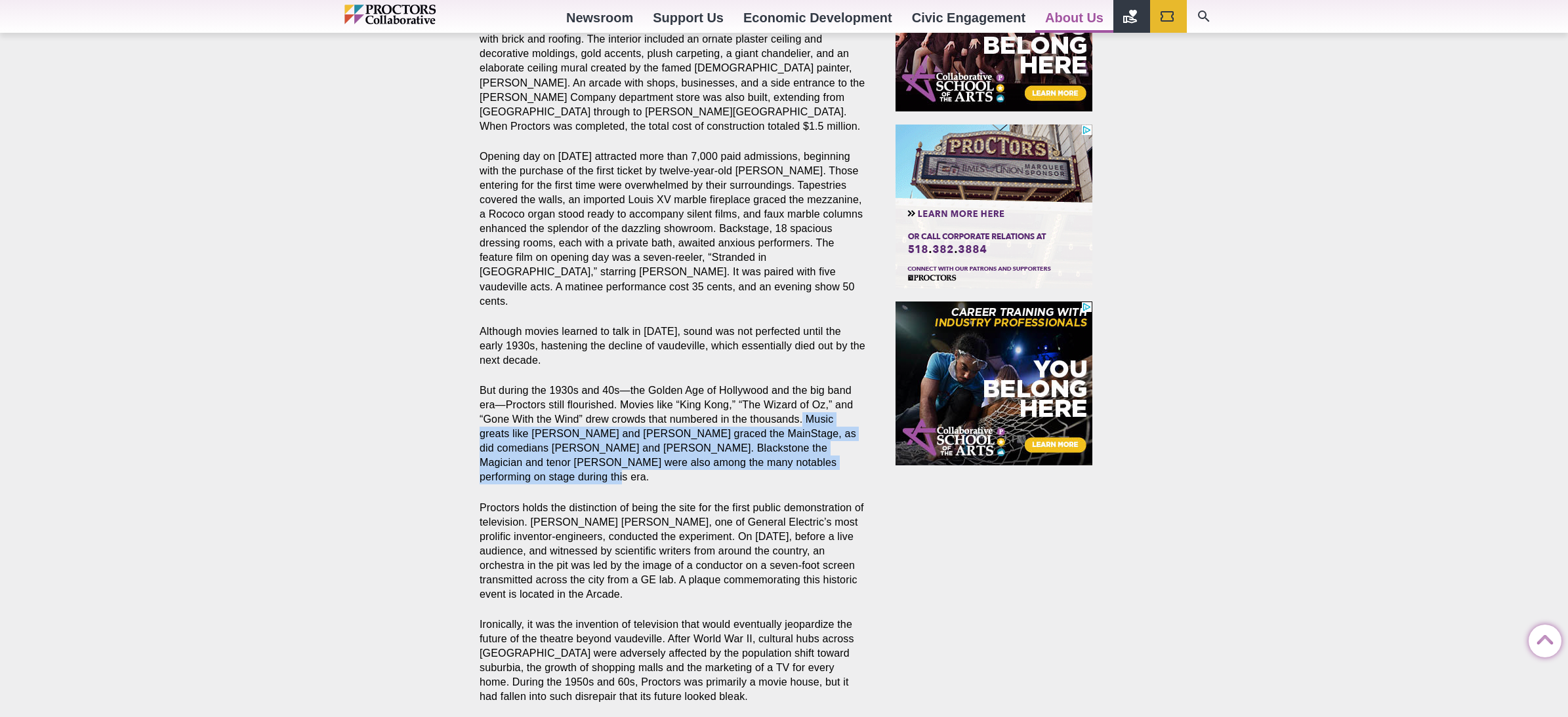
click at [846, 419] on p "But during the 1930s and 40s—the Golden Age of Hollywood and the big band era—P…" at bounding box center [672, 434] width 386 height 102
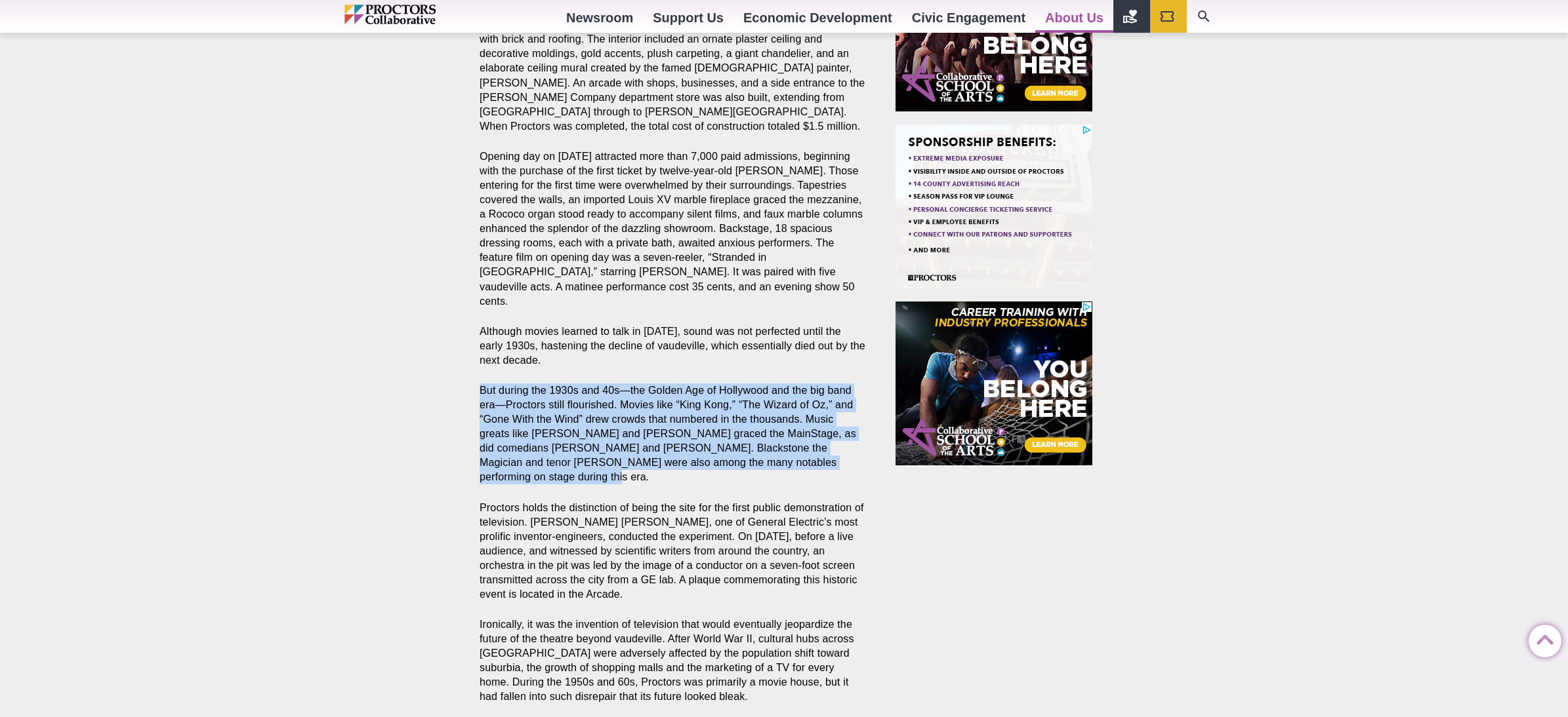
drag, startPoint x: 479, startPoint y: 332, endPoint x: 662, endPoint y: 424, distance: 204.8
click at [662, 424] on p "But during the 1930s and 40s—the Golden Age of Hollywood and the big band era—P…" at bounding box center [672, 434] width 386 height 102
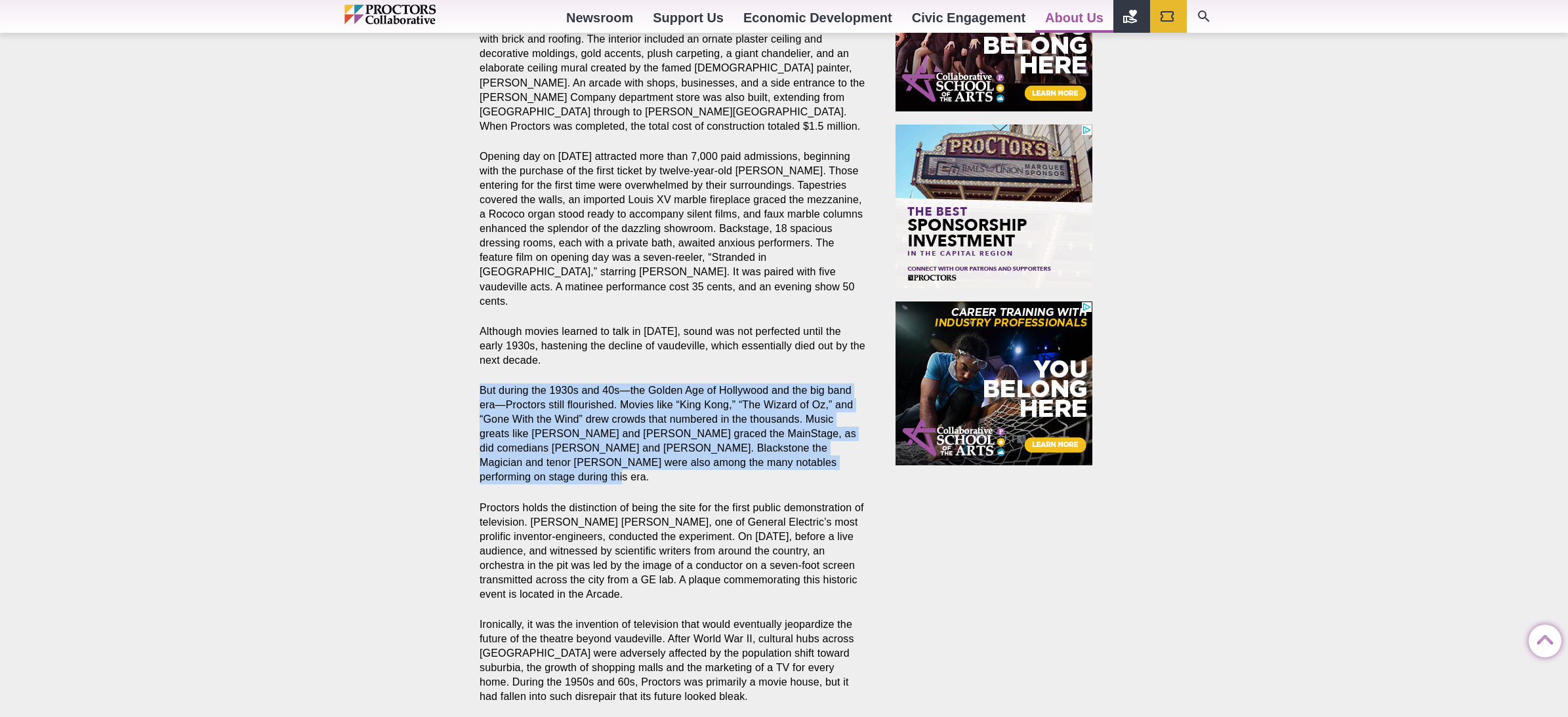
copy p "But during the 1930s and 40s—the Golden Age of Hollywood and the big band era—P…"
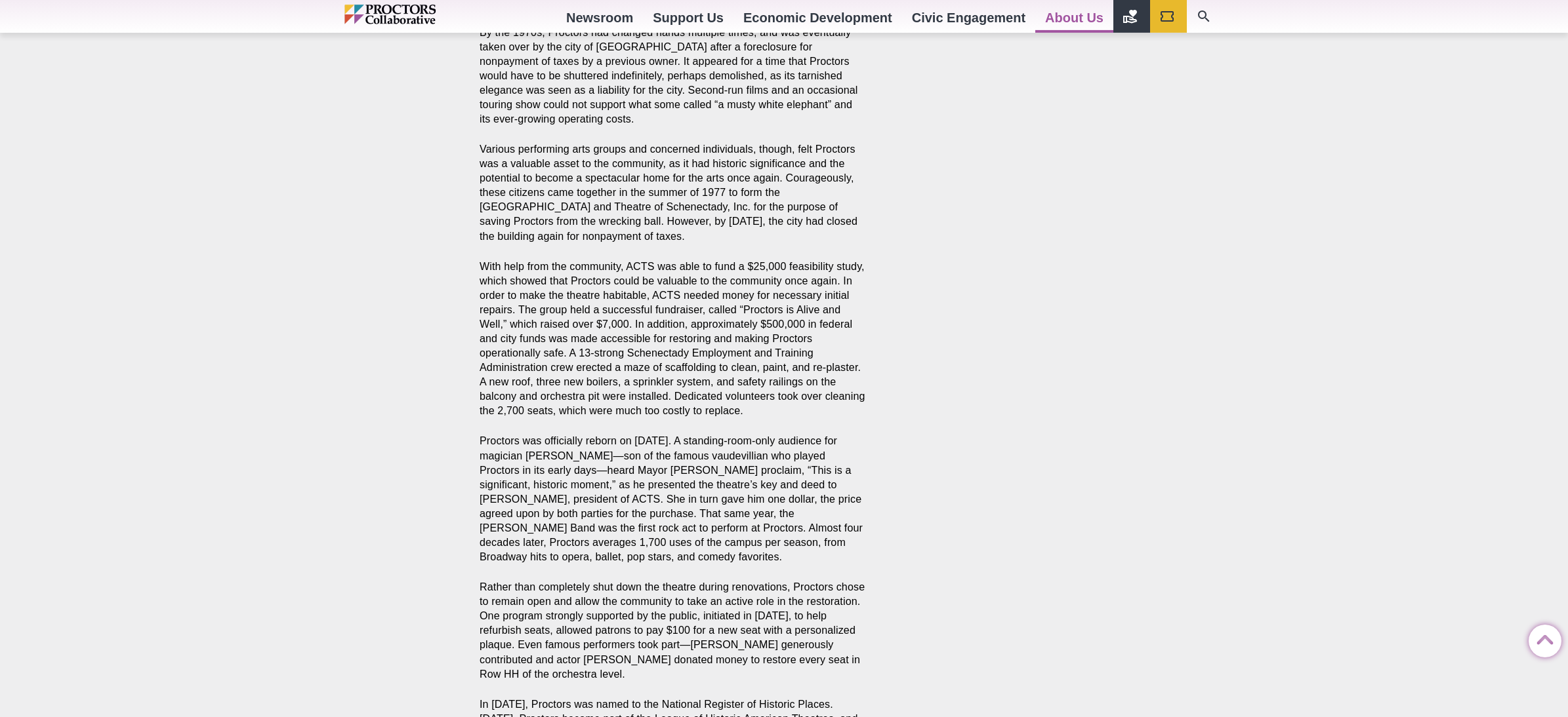
scroll to position [1568, 0]
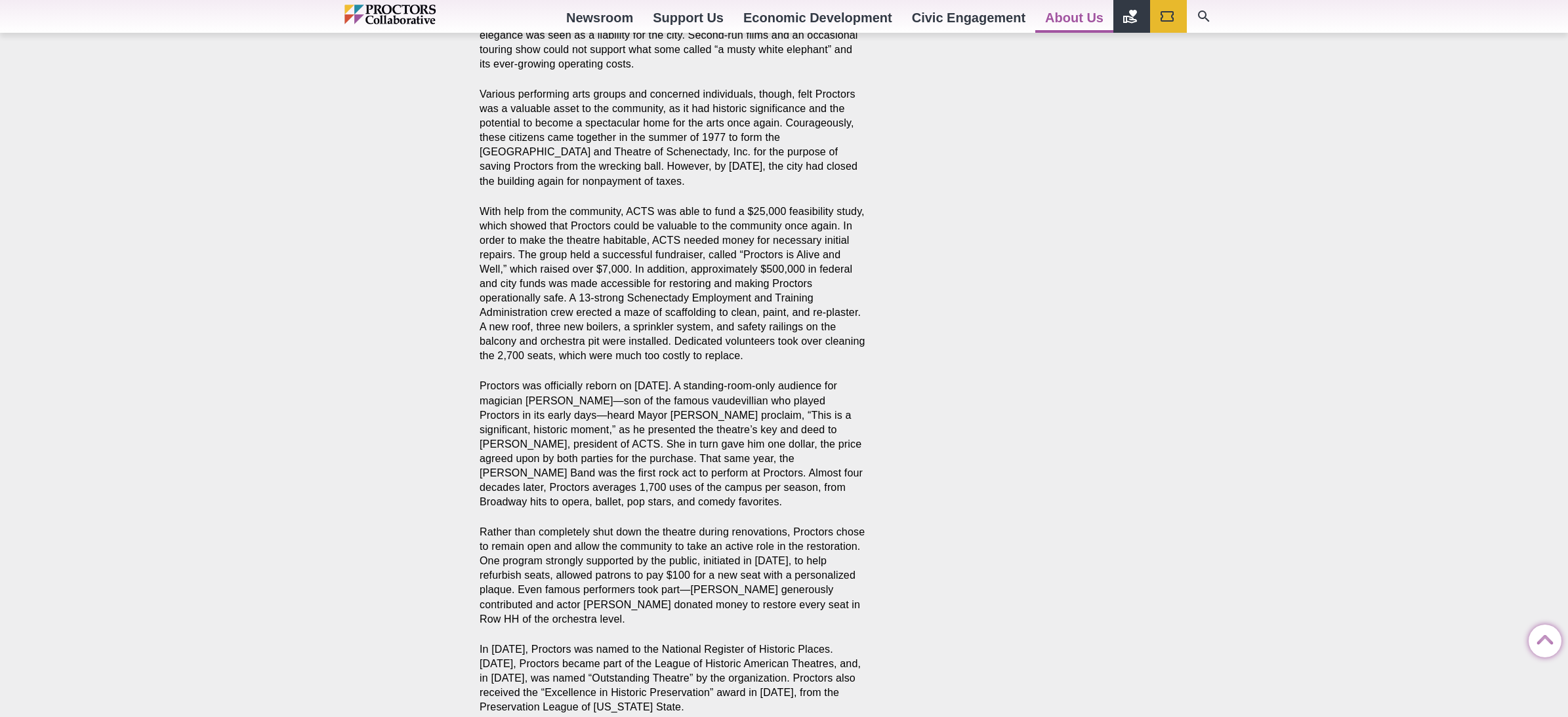
drag, startPoint x: 481, startPoint y: 331, endPoint x: 756, endPoint y: 458, distance: 302.9
click at [756, 458] on section "From Vaudeville to [GEOGRAPHIC_DATA] and beyond Community began rallying around…" at bounding box center [675, 245] width 412 height 2648
copy p "Proctors was officially reborn on [DATE]. A standing-room-only audience for mag…"
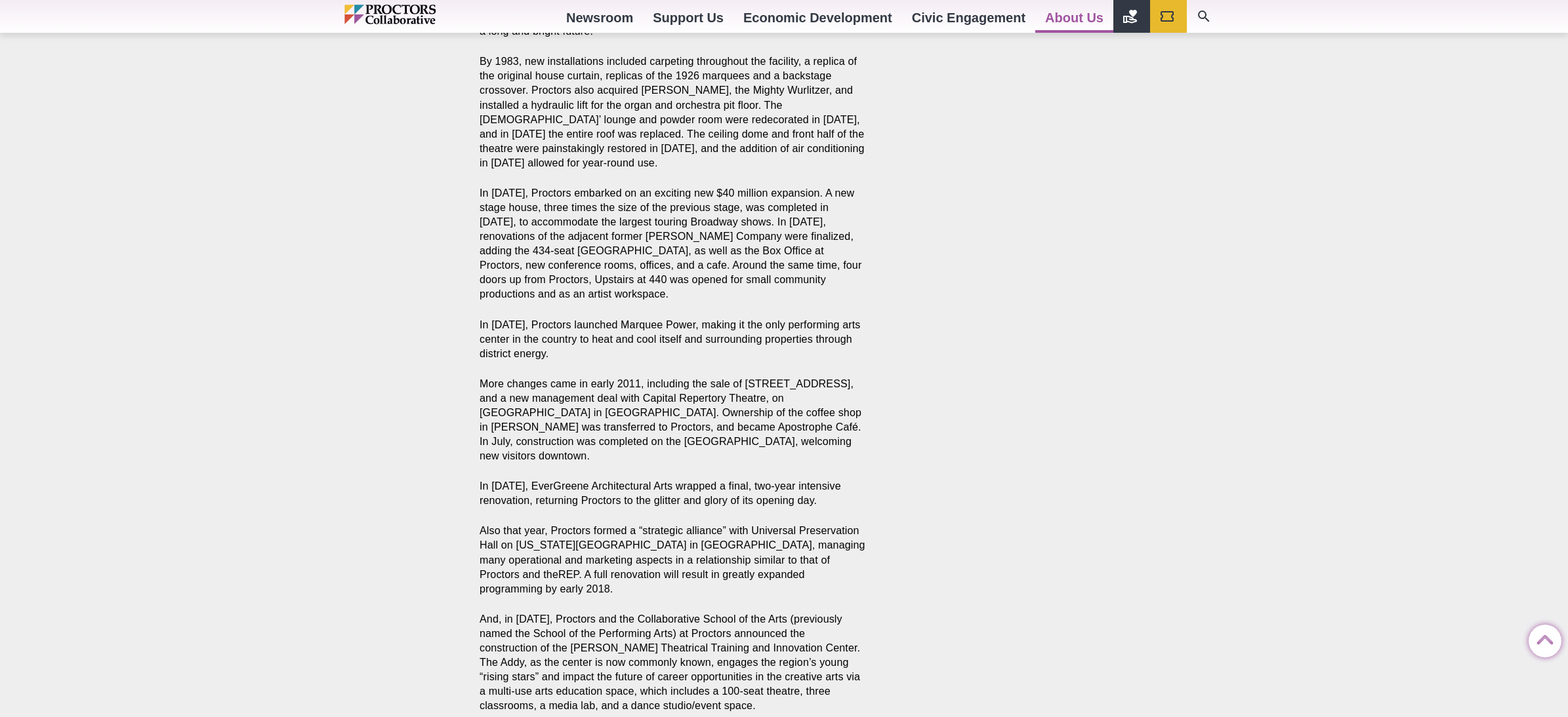
scroll to position [2250, 0]
